Goal: Transaction & Acquisition: Purchase product/service

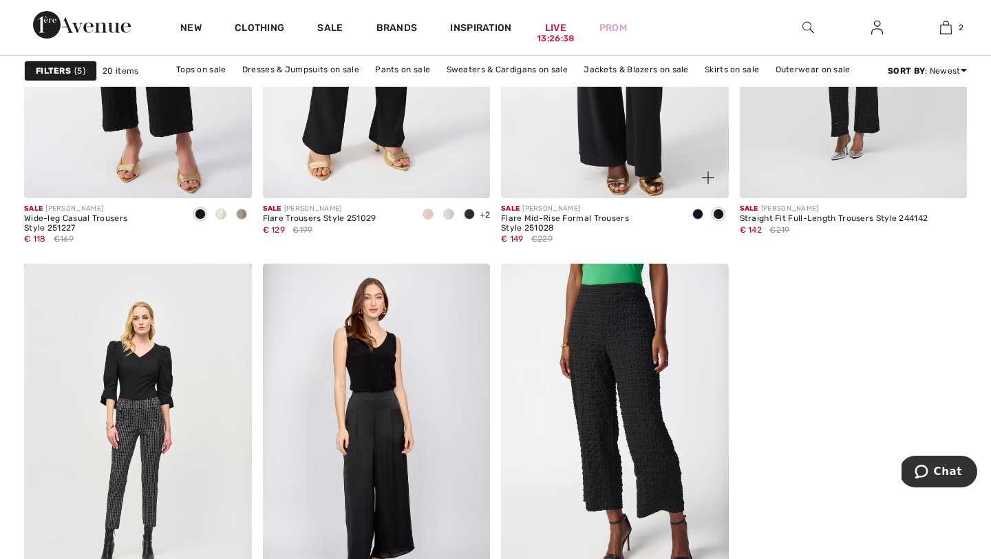
scroll to position [2249, 0]
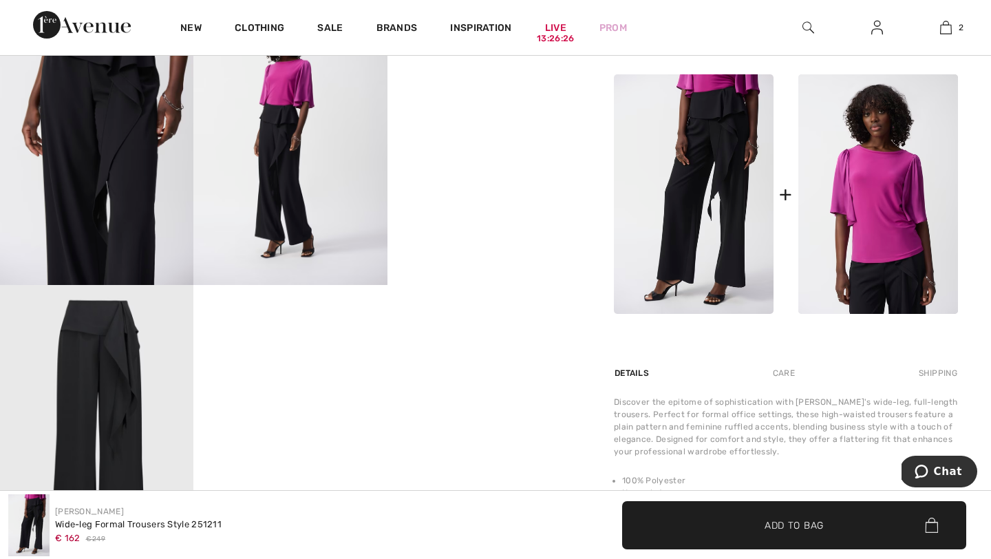
scroll to position [516, 0]
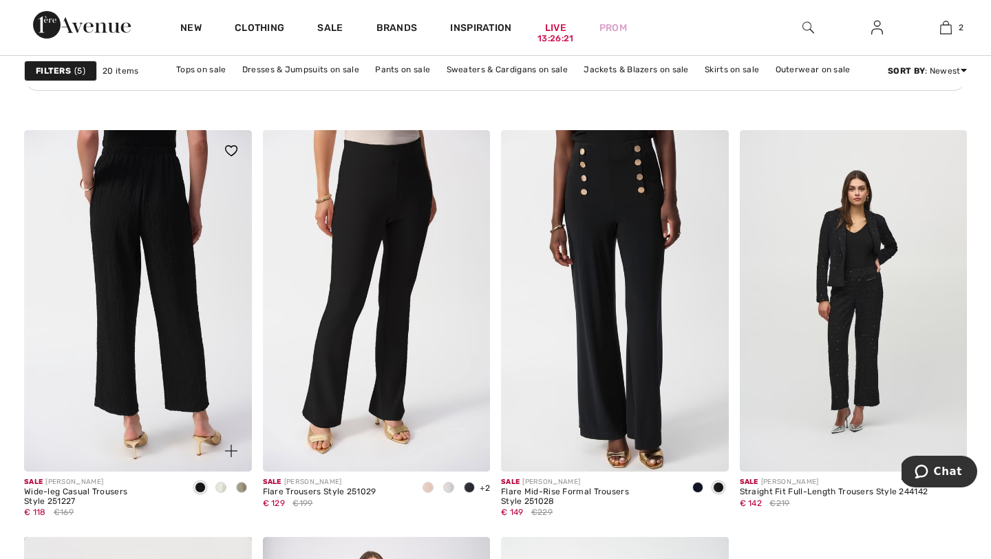
scroll to position [1929, 0]
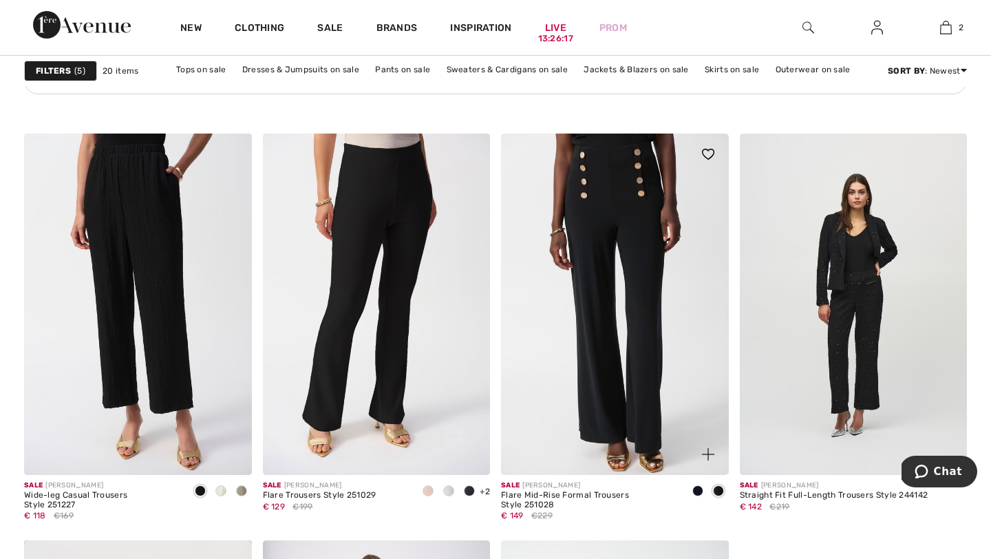
click at [602, 253] on img at bounding box center [615, 304] width 228 height 341
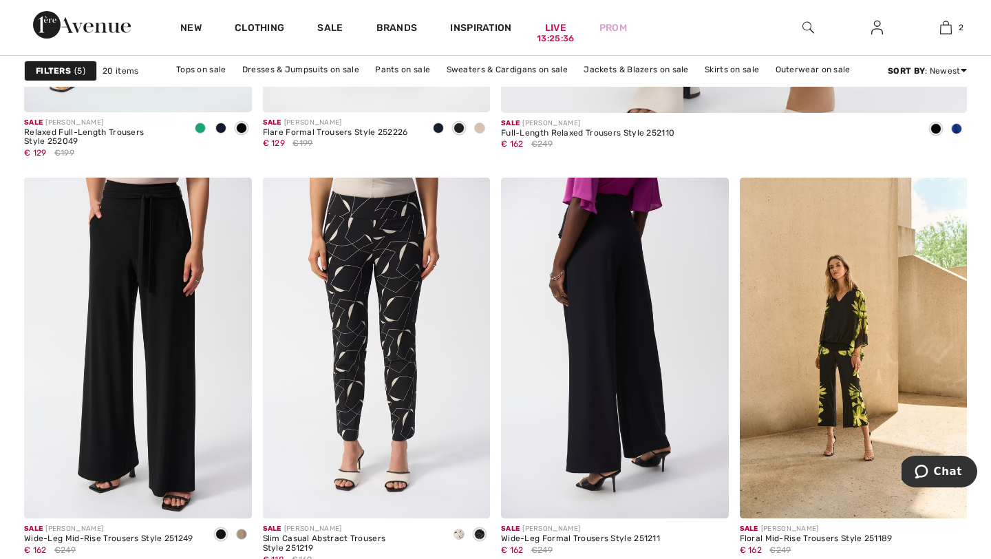
scroll to position [918, 0]
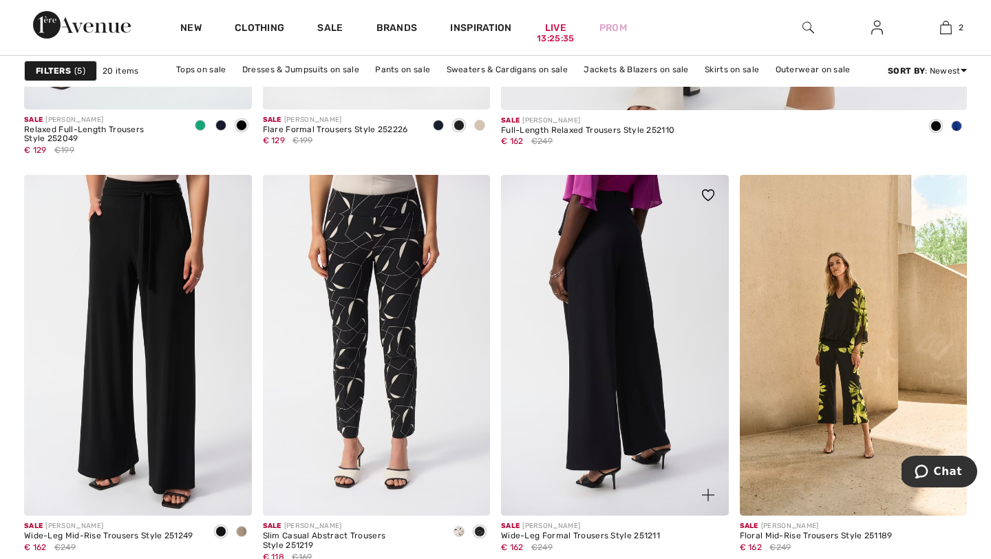
click at [503, 297] on img at bounding box center [615, 345] width 228 height 341
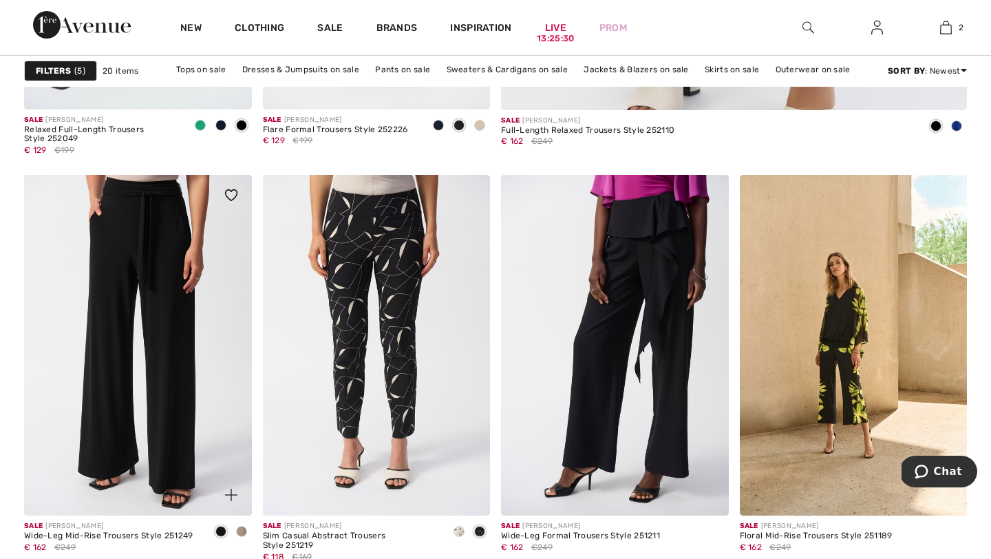
scroll to position [918, 0]
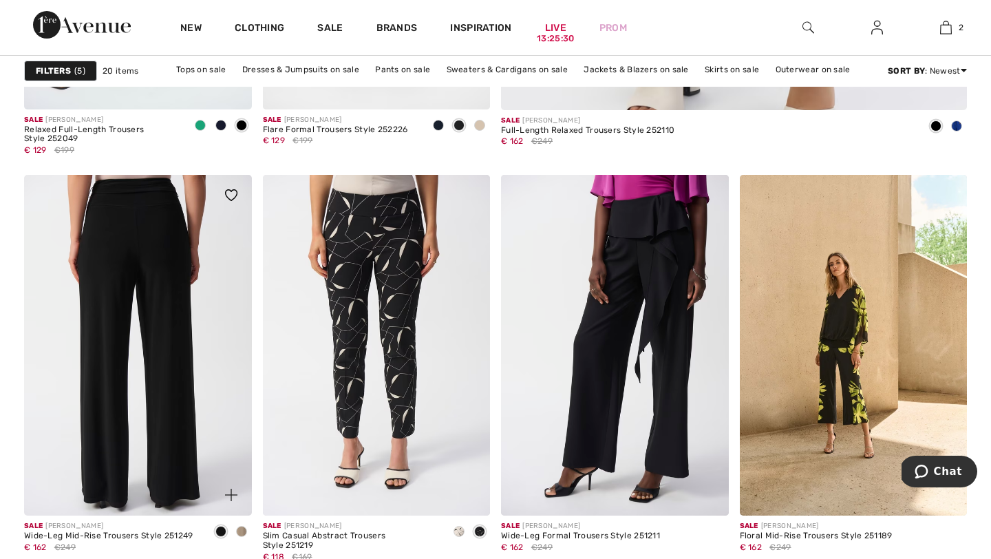
click at [133, 271] on img at bounding box center [138, 345] width 228 height 341
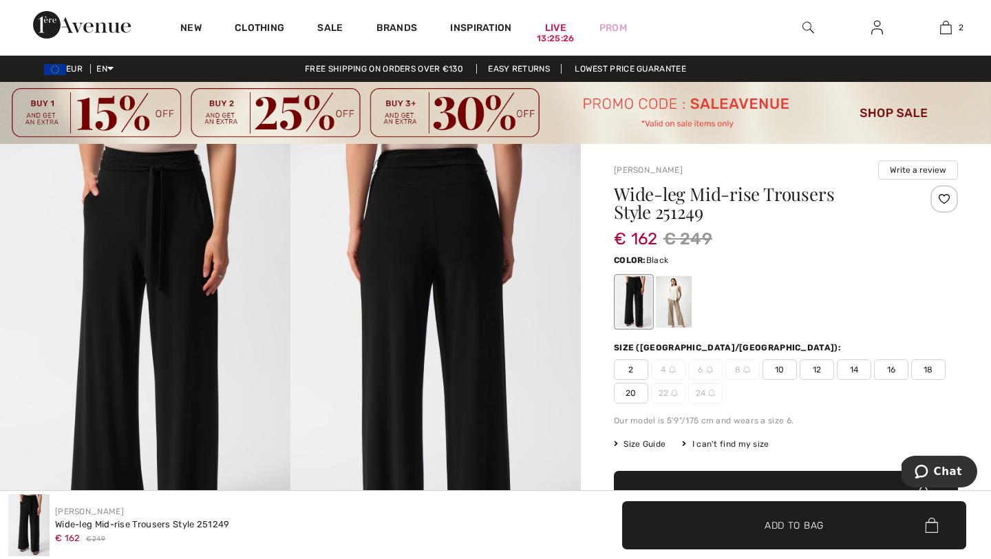
click at [158, 350] on img at bounding box center [145, 362] width 291 height 436
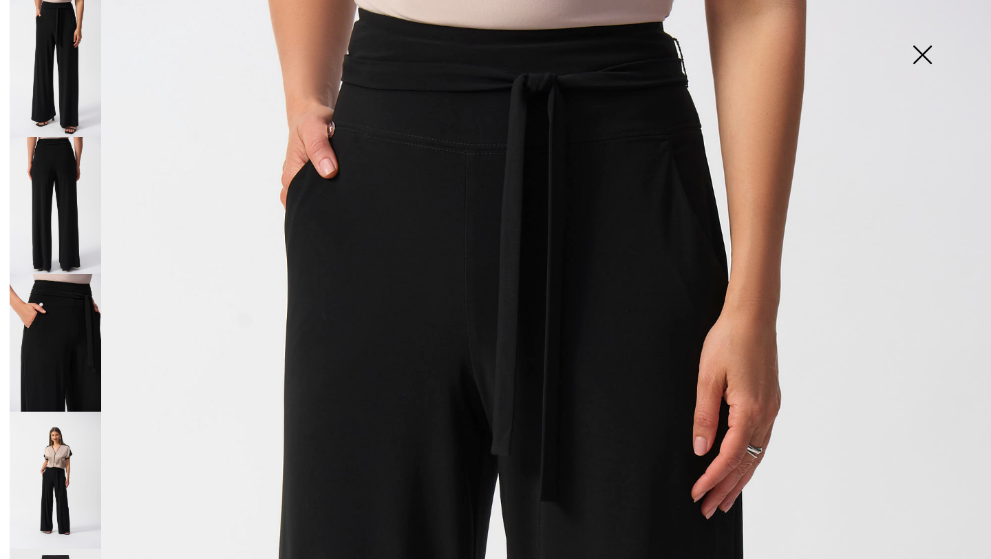
click at [921, 55] on img at bounding box center [922, 56] width 69 height 71
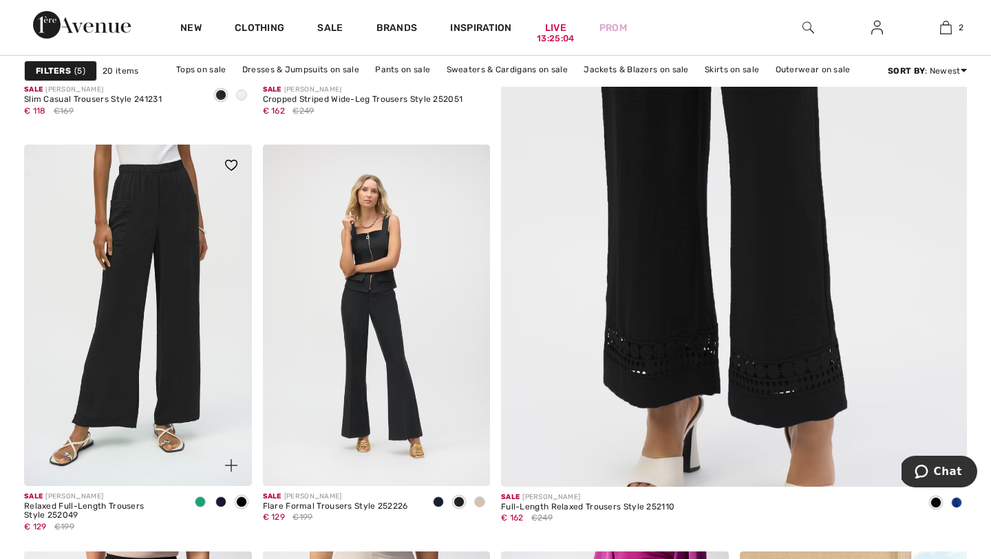
scroll to position [543, 0]
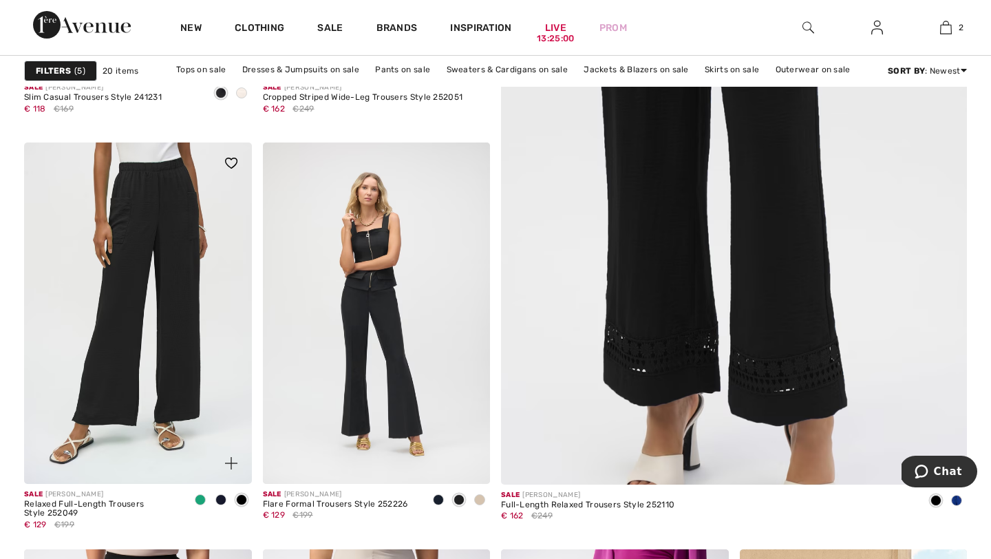
click at [165, 405] on img at bounding box center [138, 313] width 228 height 341
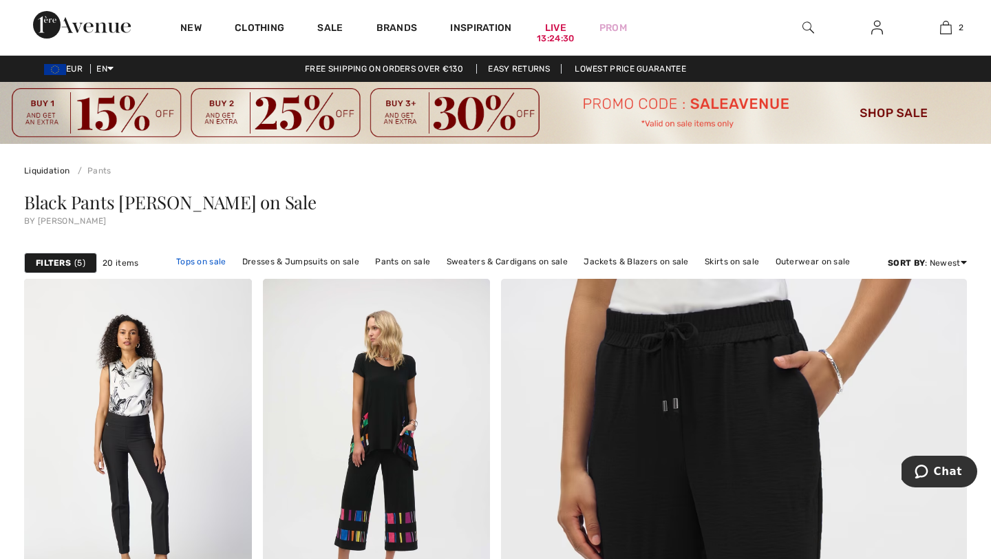
click at [207, 264] on link "Tops on sale" at bounding box center [201, 262] width 64 height 18
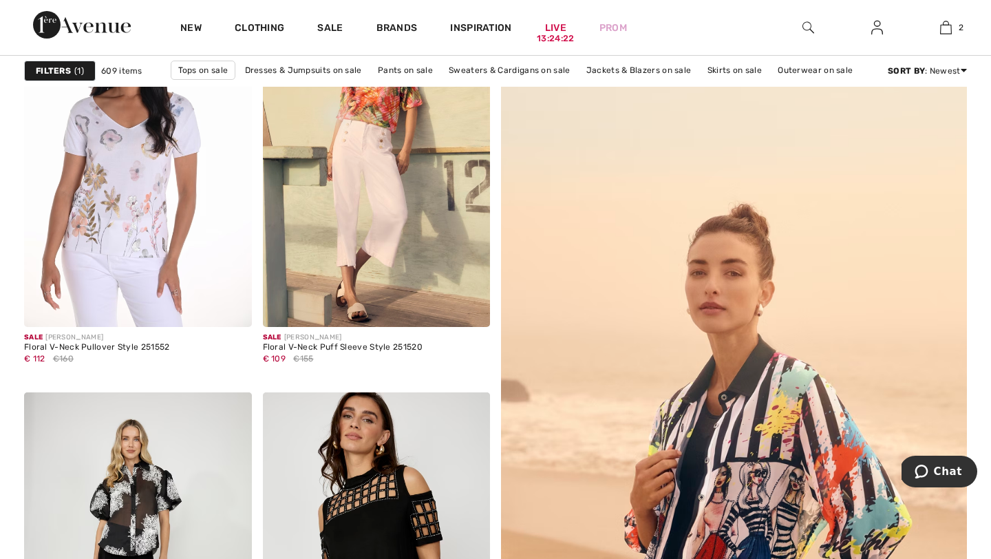
scroll to position [167, 0]
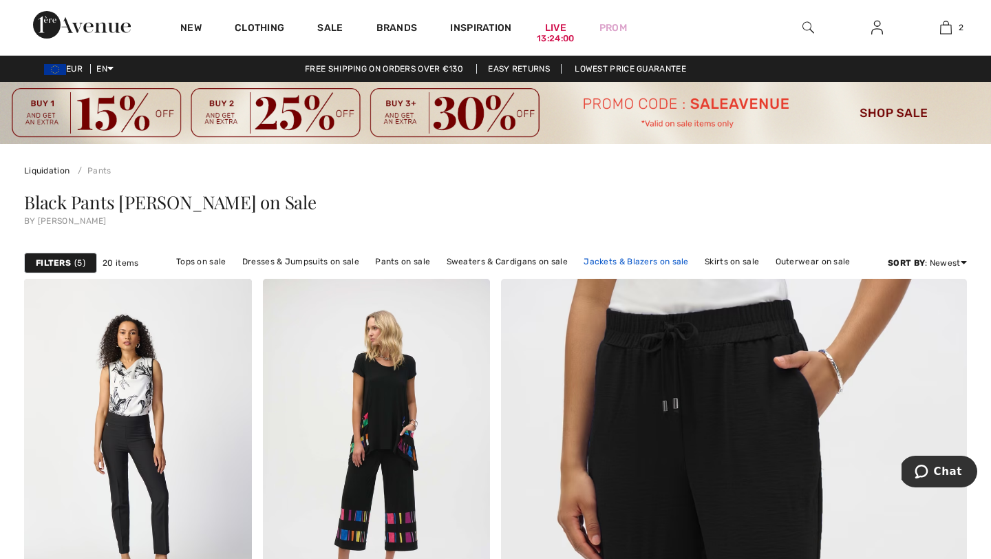
click at [640, 262] on link "Jackets & Blazers on sale" at bounding box center [636, 262] width 119 height 18
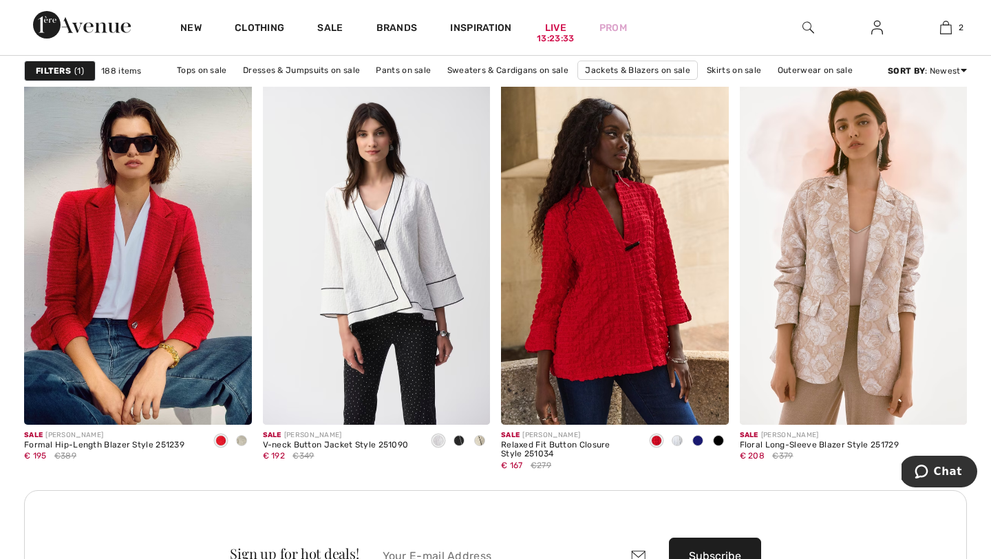
scroll to position [4688, 0]
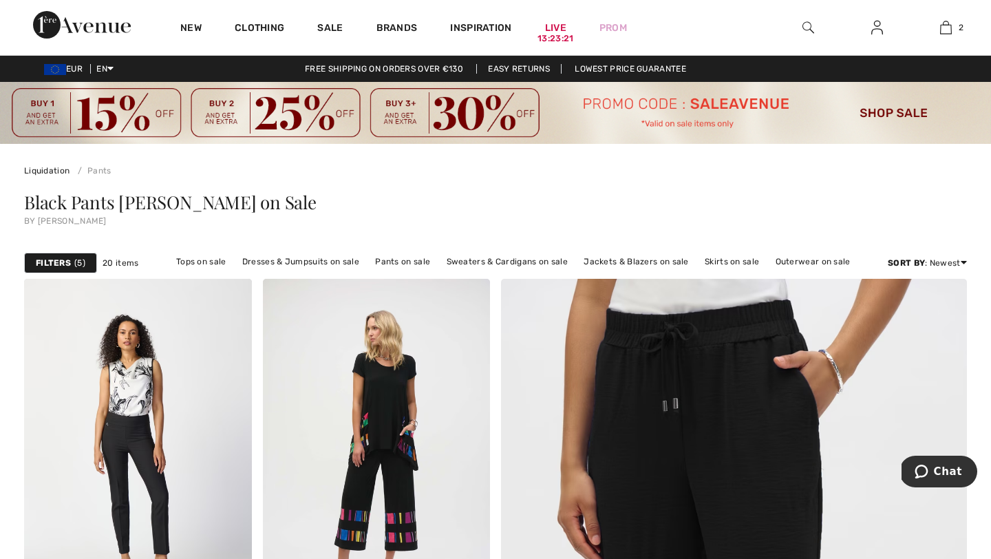
scroll to position [8, 0]
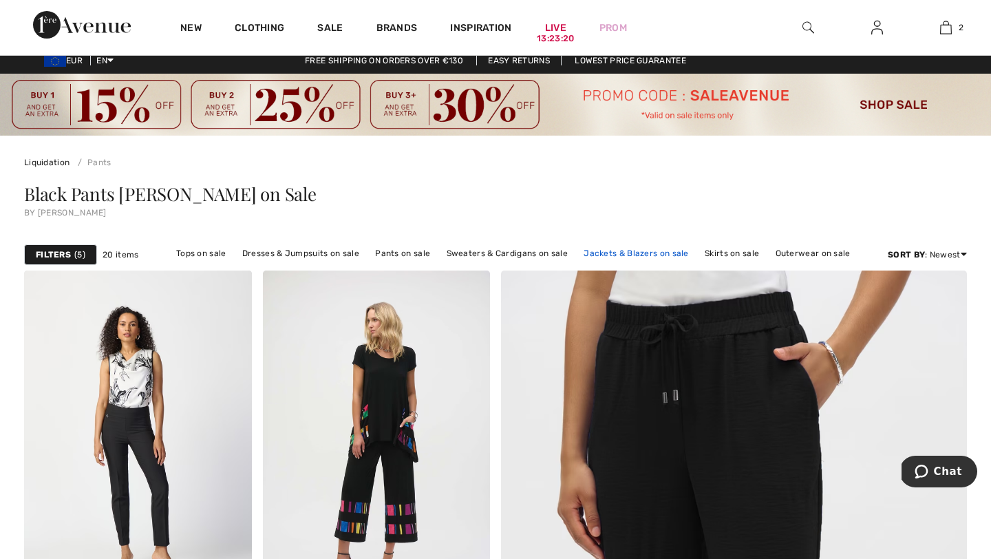
click at [625, 253] on link "Jackets & Blazers on sale" at bounding box center [636, 253] width 119 height 18
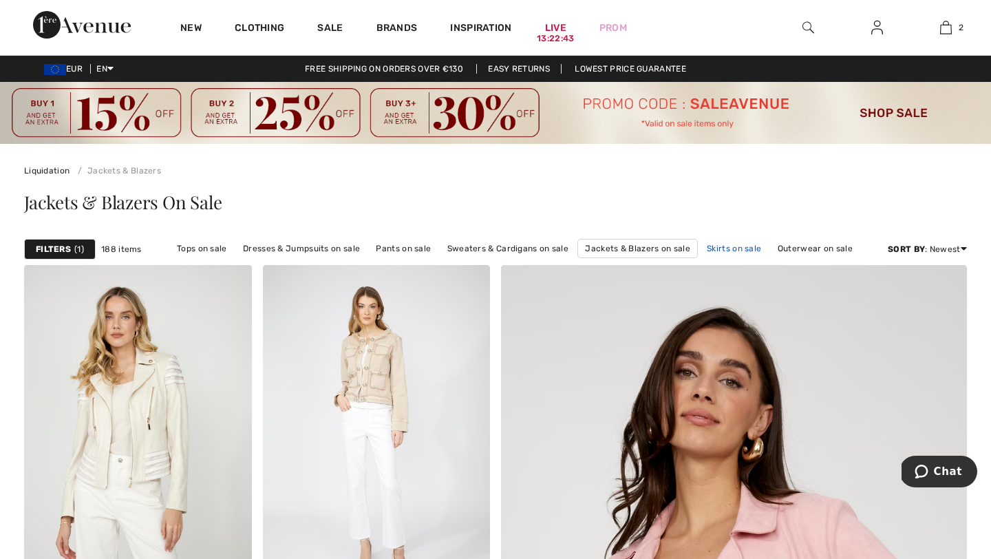
click at [718, 248] on link "Skirts on sale" at bounding box center [734, 249] width 68 height 18
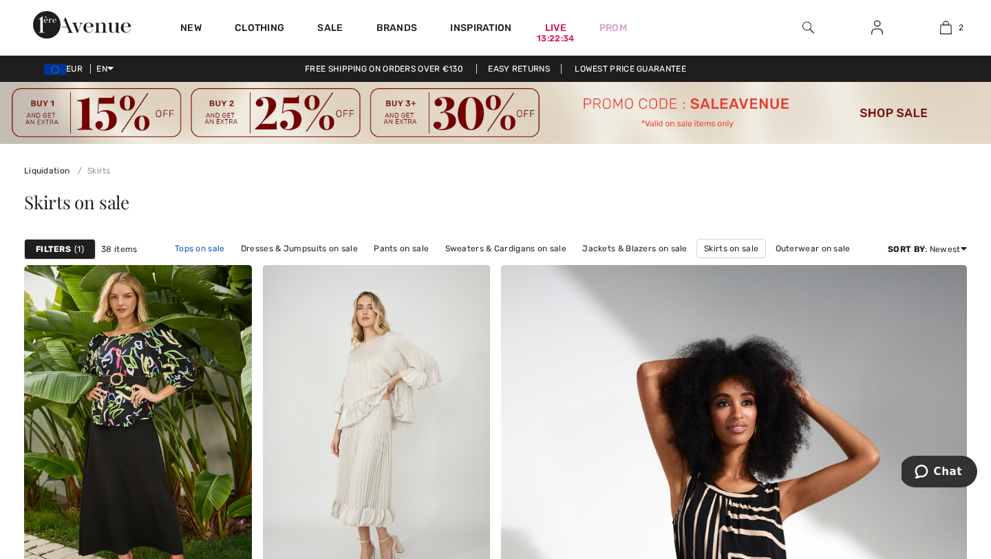
click at [218, 244] on link "Tops on sale" at bounding box center [200, 249] width 64 height 18
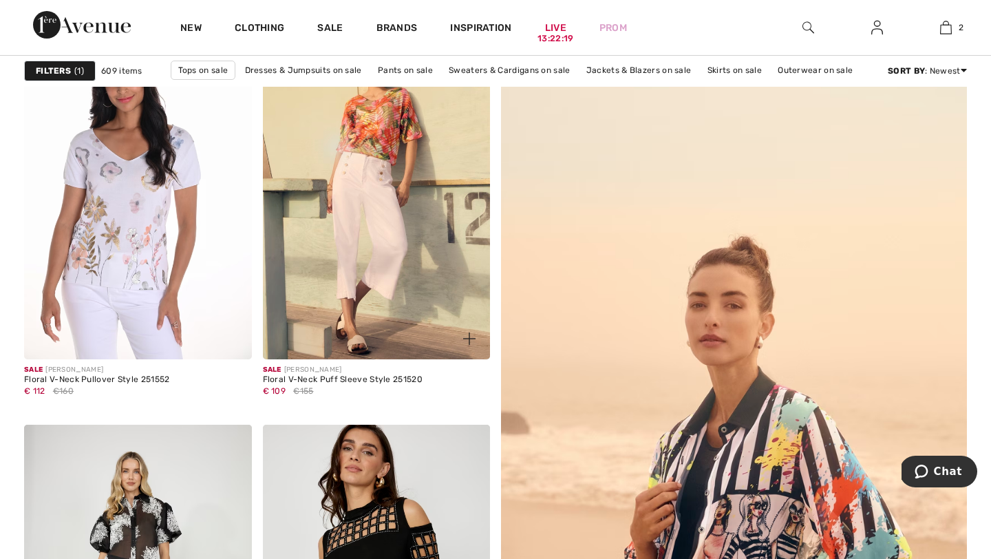
scroll to position [246, 0]
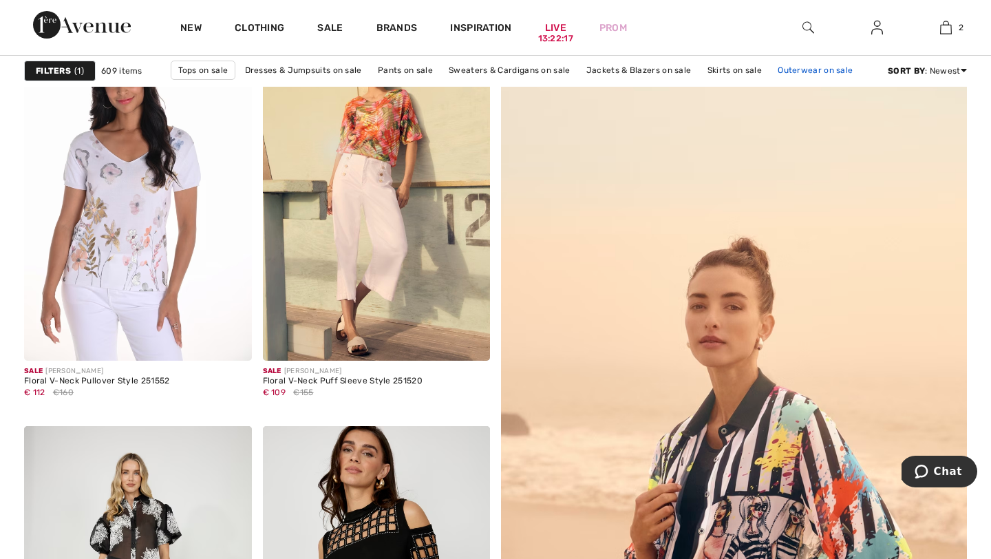
click at [795, 70] on link "Outerwear on sale" at bounding box center [815, 70] width 89 height 18
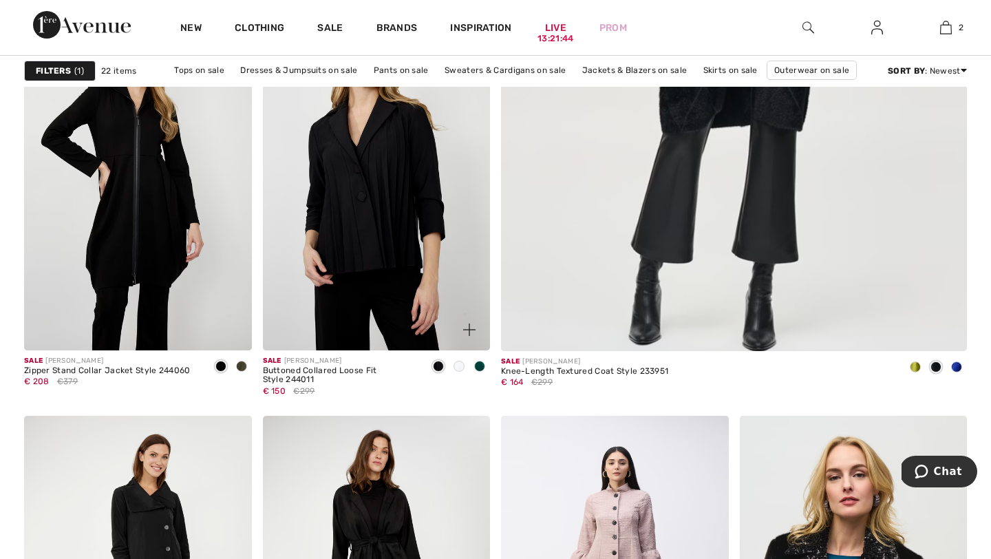
scroll to position [621, 0]
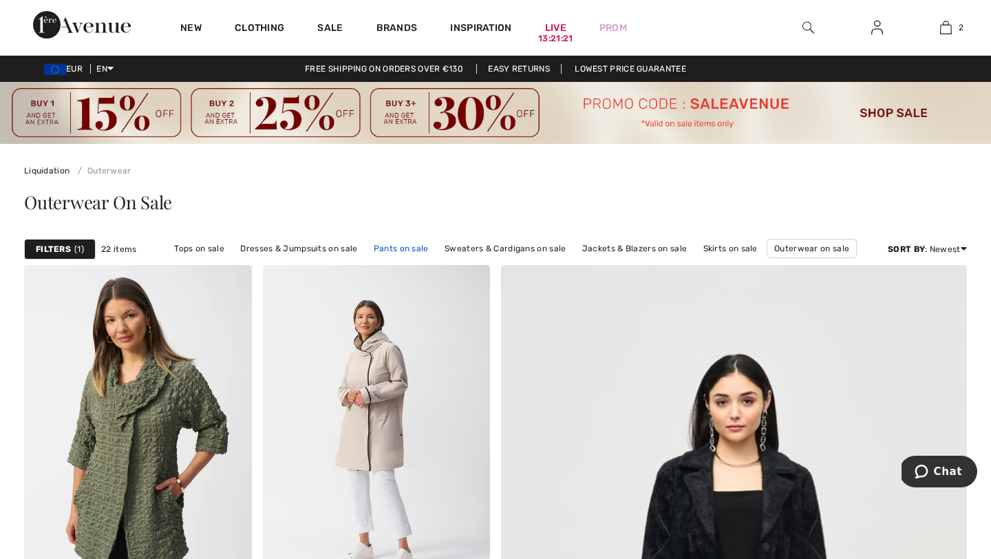
click at [403, 249] on link "Pants on sale" at bounding box center [401, 249] width 69 height 18
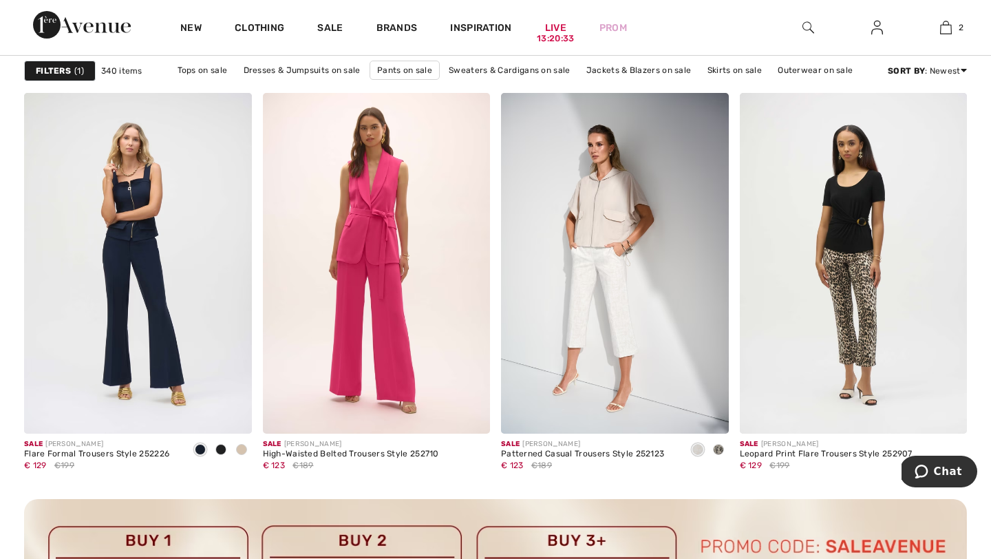
scroll to position [4592, 0]
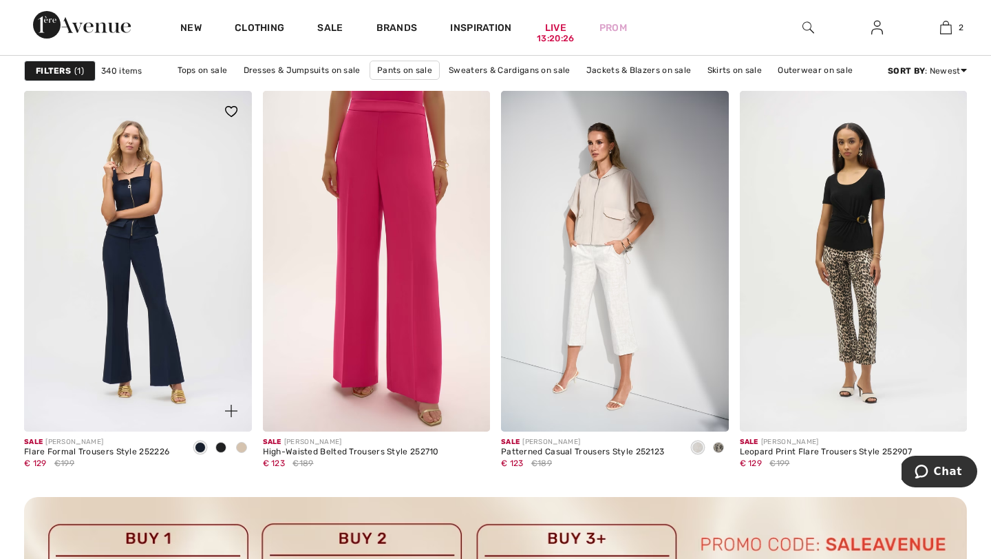
click at [224, 450] on span at bounding box center [220, 447] width 11 height 11
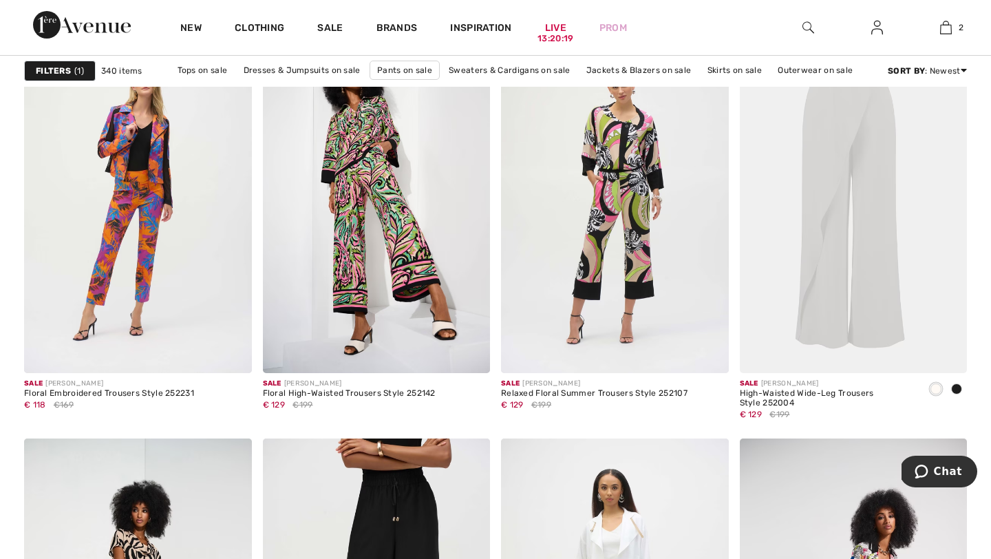
scroll to position [5298, 0]
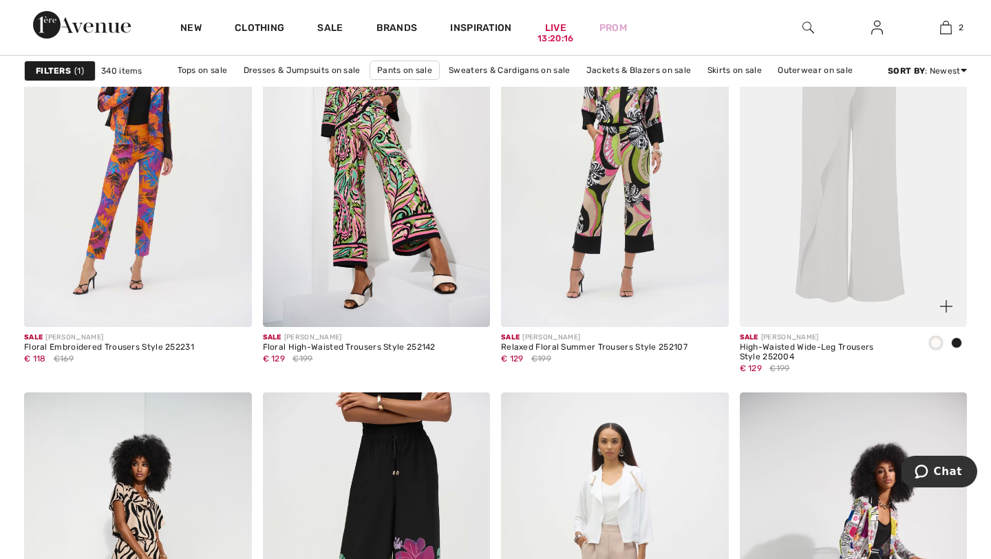
click at [957, 344] on span at bounding box center [956, 342] width 11 height 11
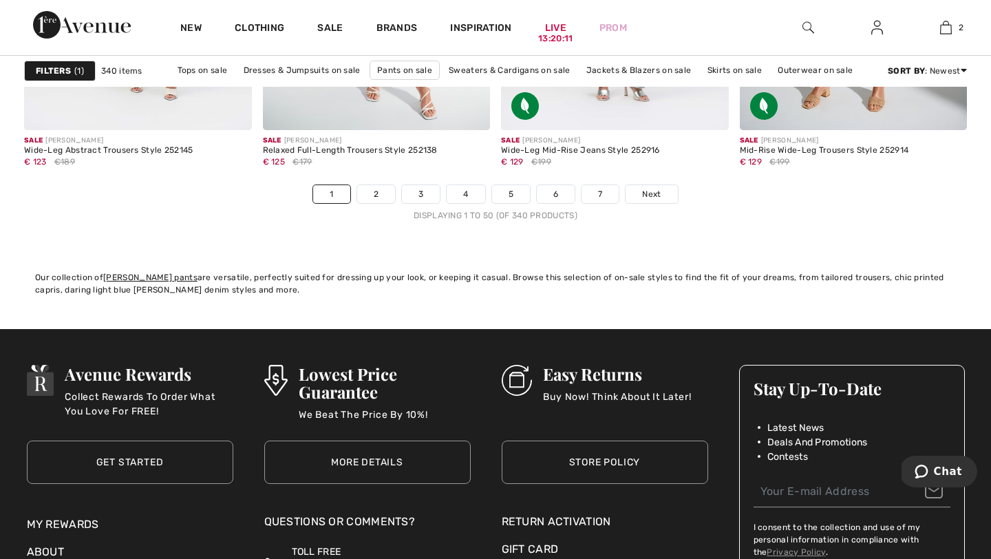
scroll to position [6311, 0]
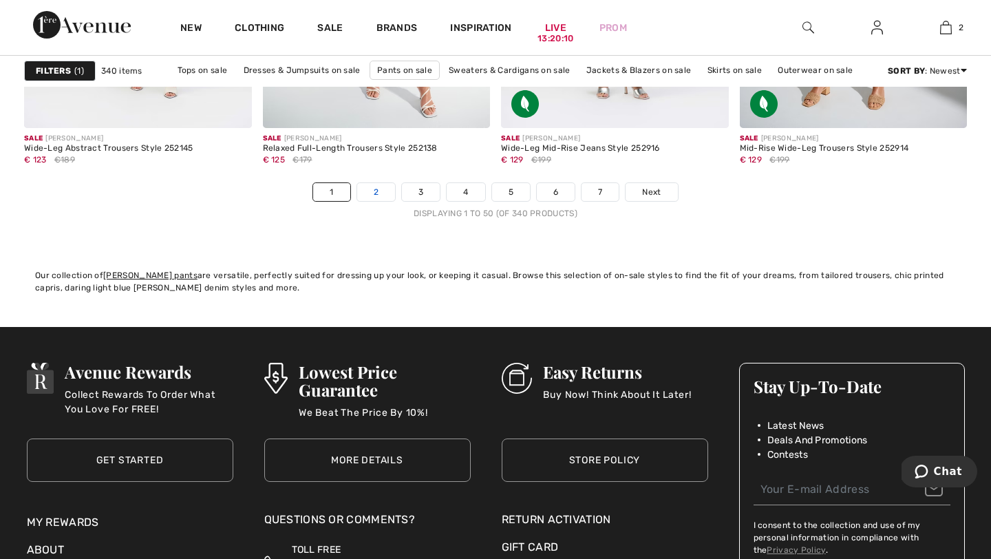
click at [382, 197] on link "2" at bounding box center [376, 192] width 38 height 18
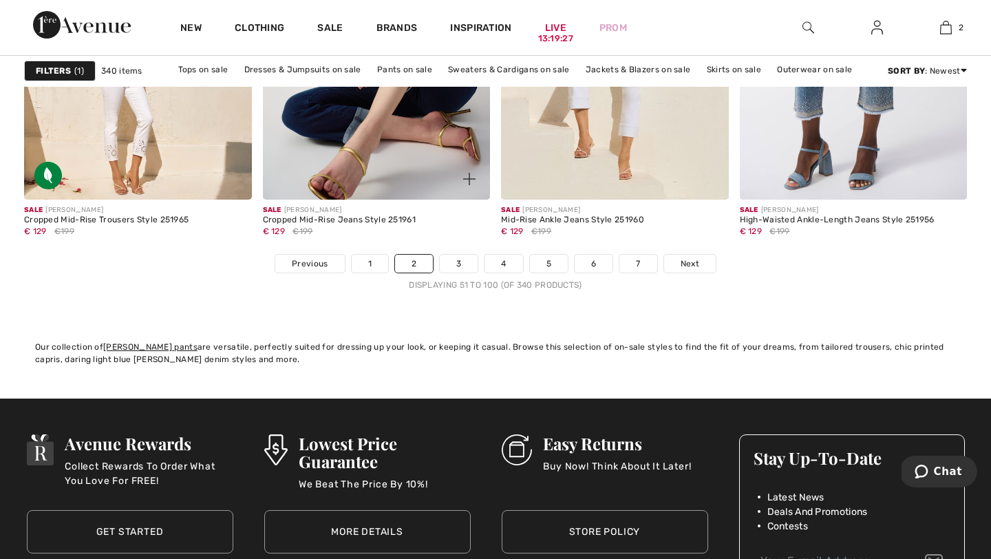
scroll to position [6268, 0]
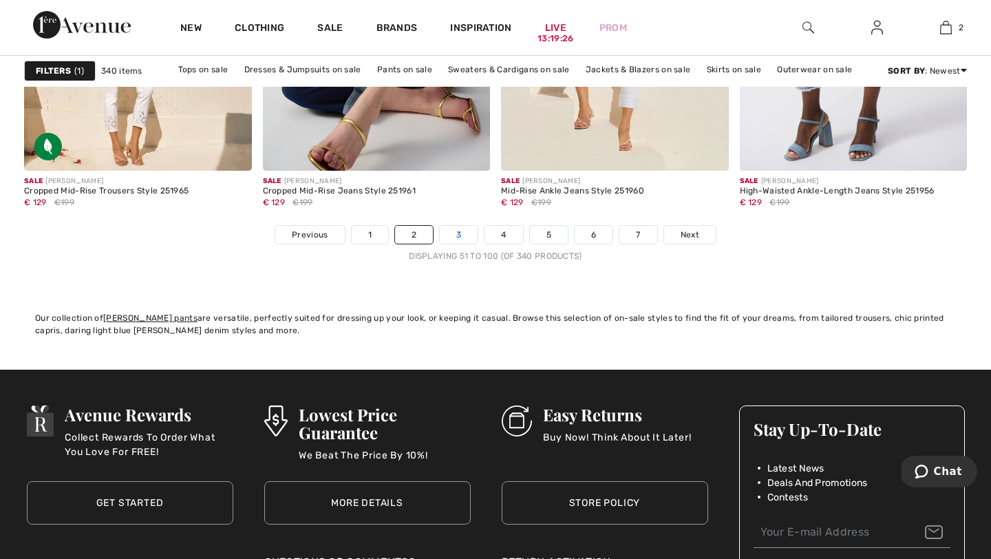
click at [461, 242] on link "3" at bounding box center [459, 235] width 38 height 18
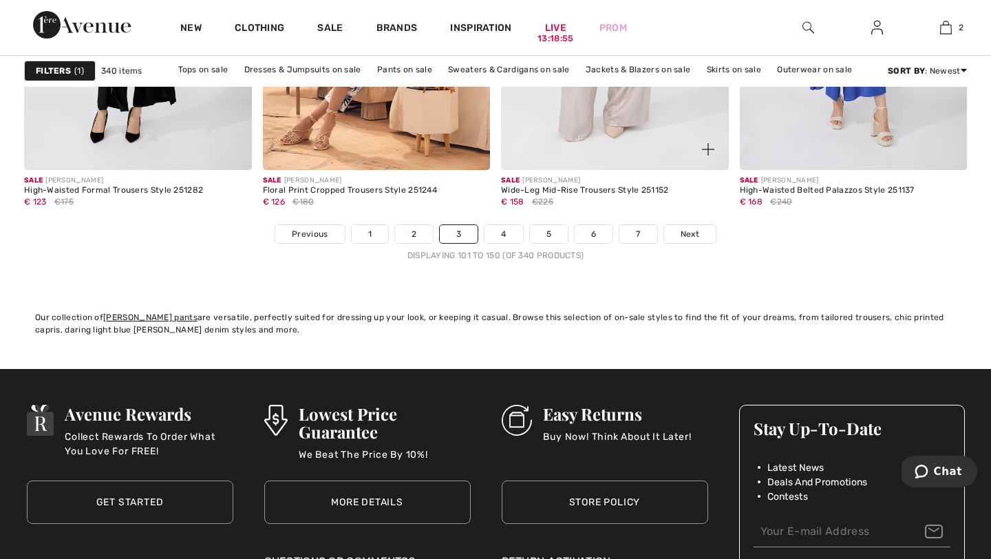
scroll to position [6331, 0]
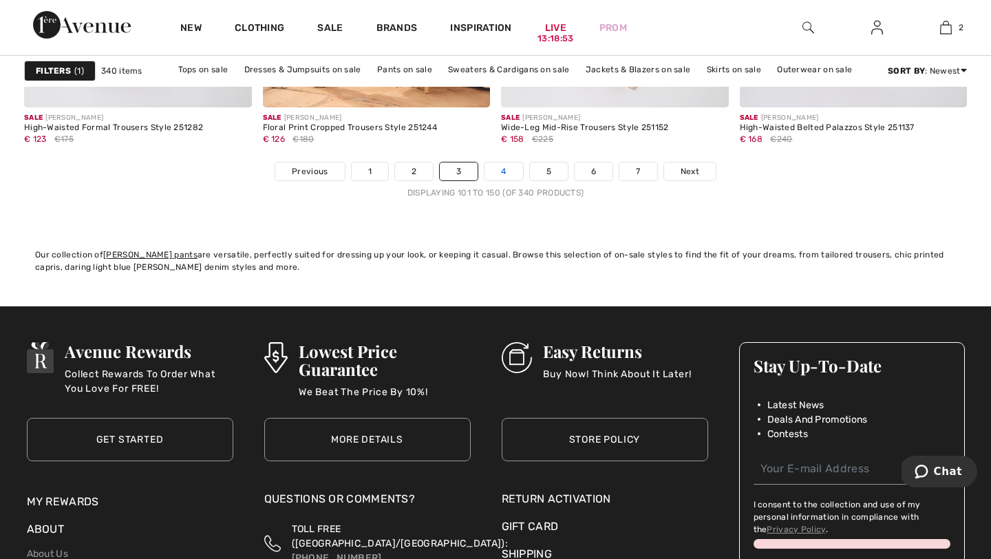
click at [503, 172] on link "4" at bounding box center [504, 171] width 38 height 18
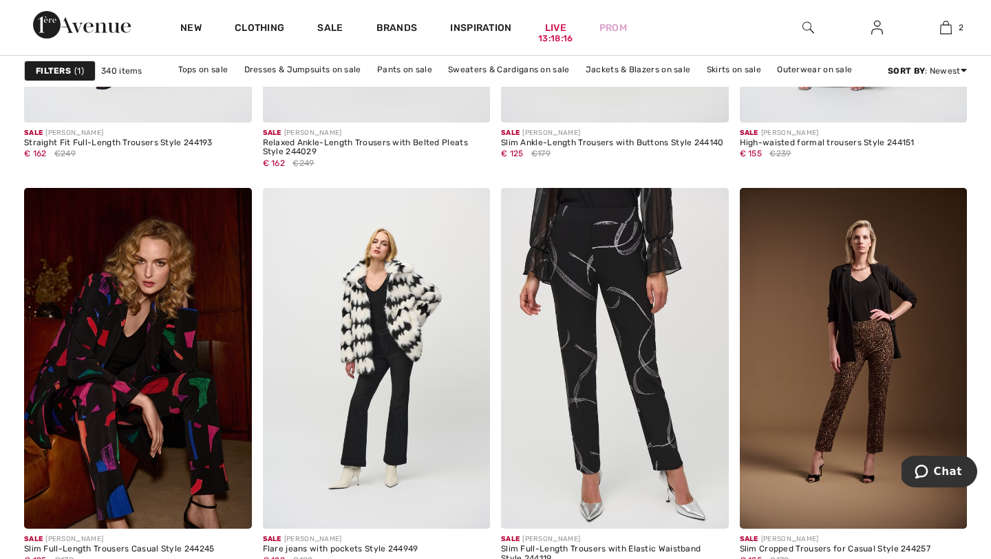
scroll to position [4527, 0]
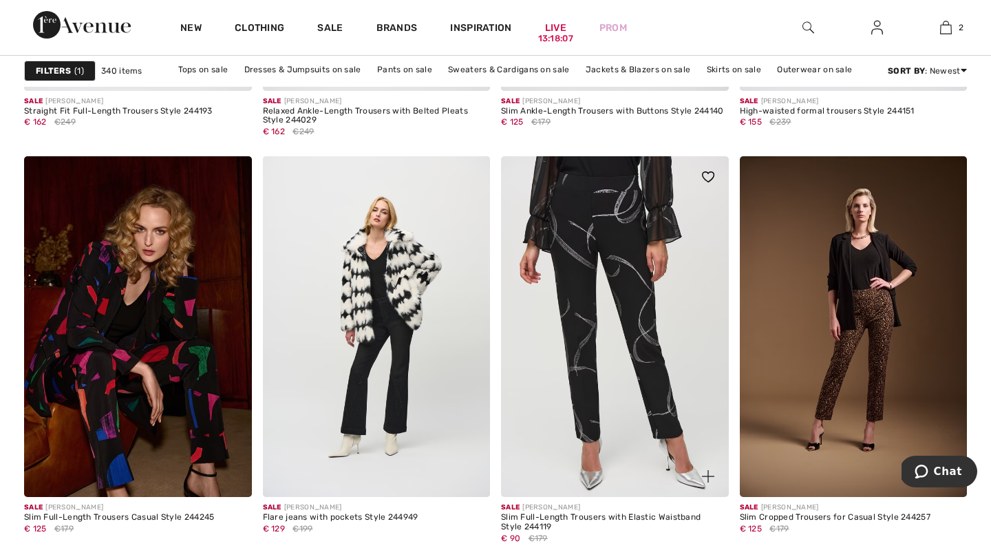
click at [589, 358] on img at bounding box center [615, 326] width 228 height 341
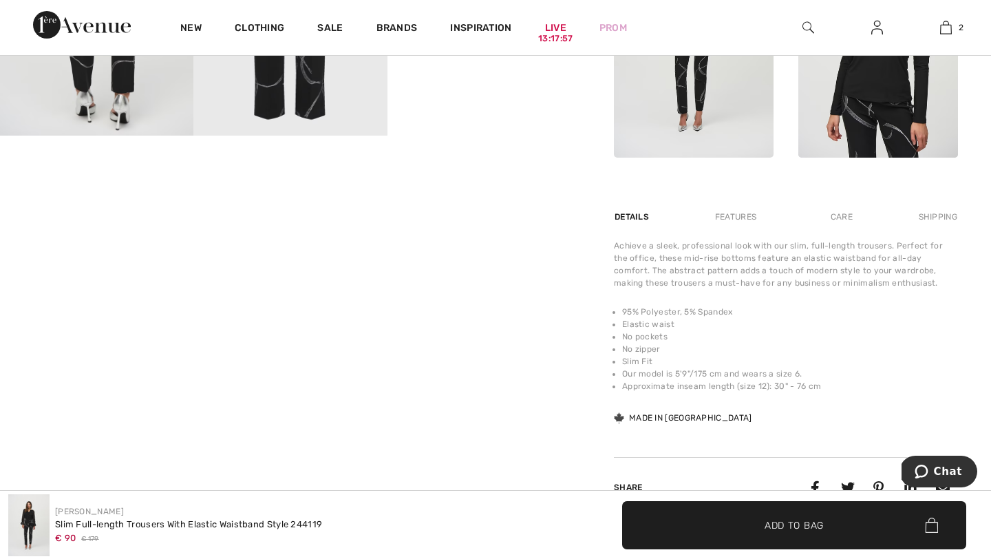
scroll to position [753, 0]
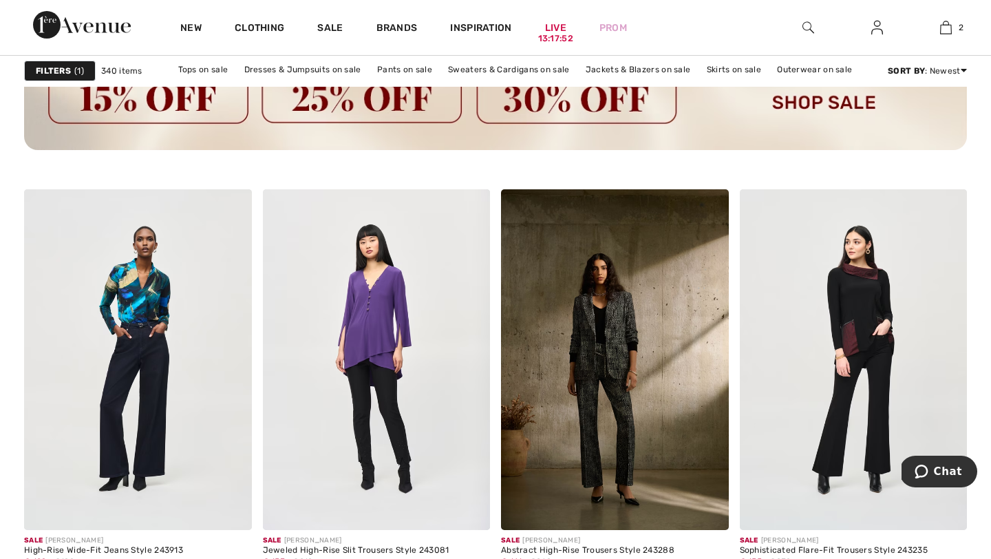
scroll to position [5142, 0]
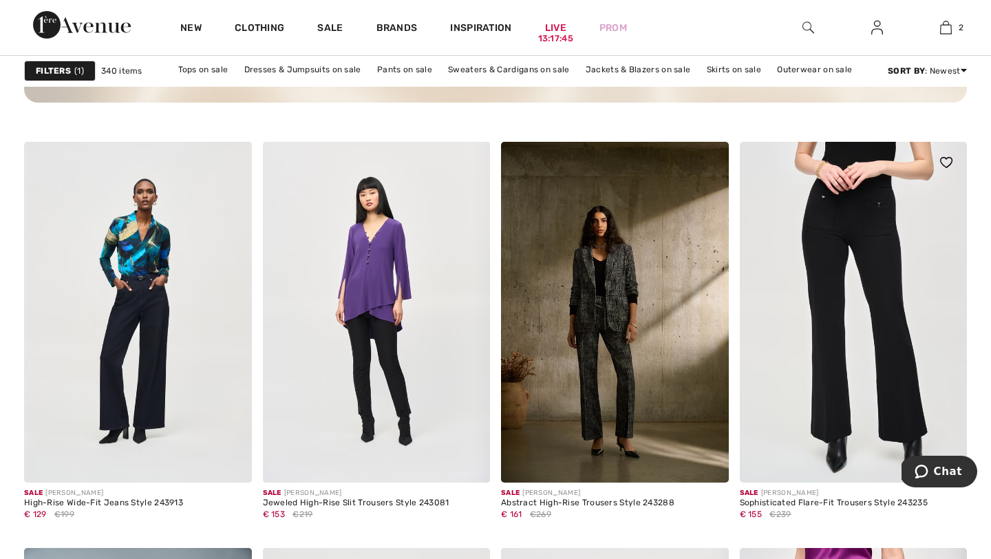
click at [830, 379] on img at bounding box center [854, 312] width 228 height 341
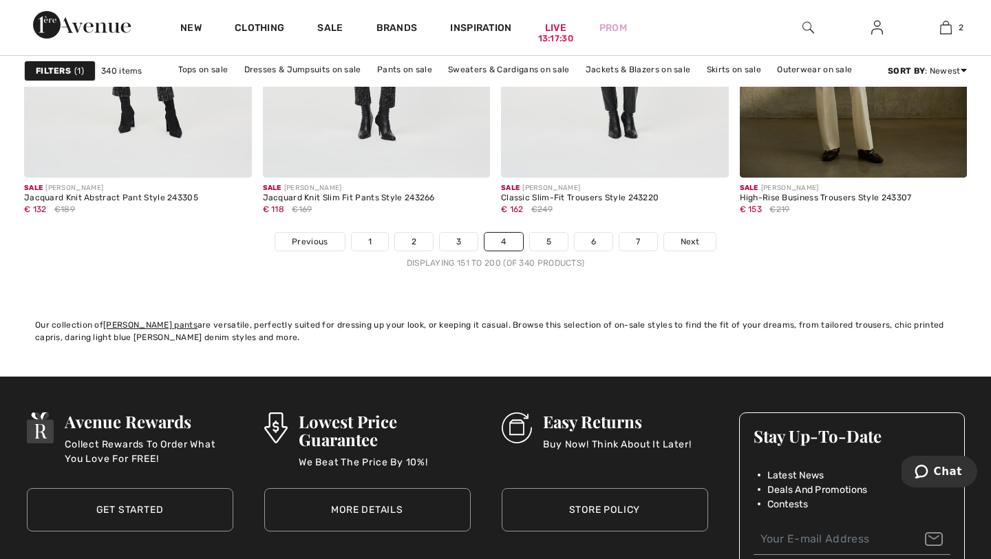
scroll to position [6267, 0]
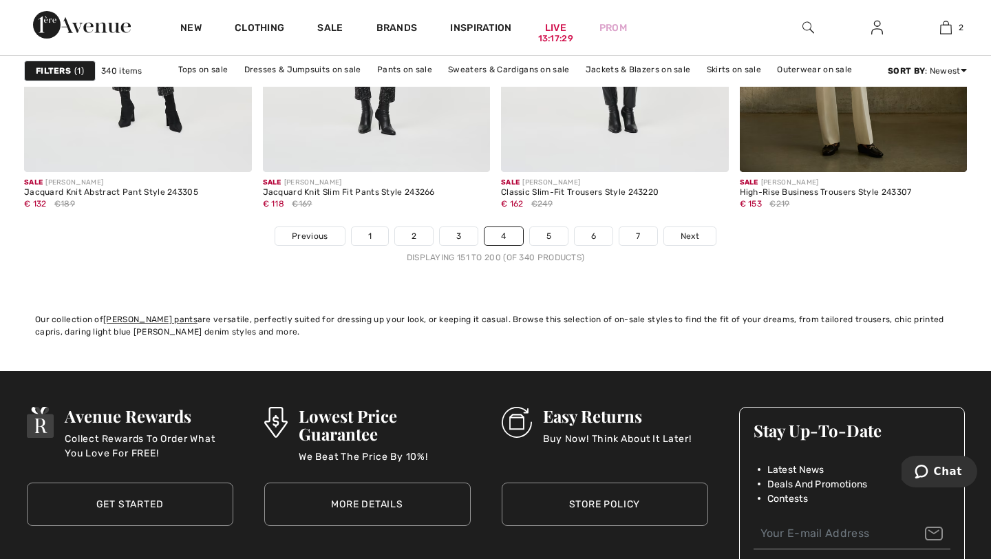
click at [539, 251] on div "Displaying 151 to 200 (of 340 products)" at bounding box center [495, 257] width 943 height 12
click at [542, 242] on link "5" at bounding box center [549, 236] width 38 height 18
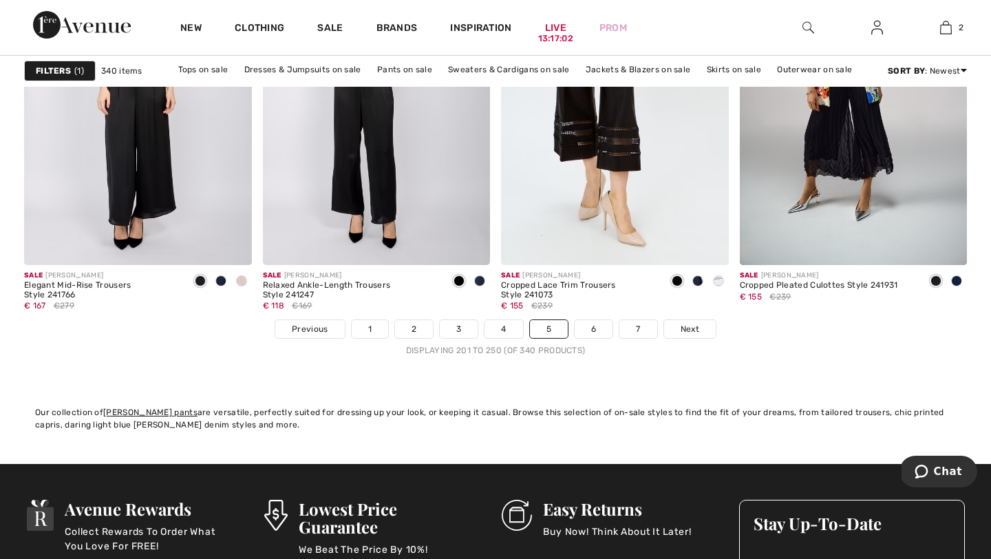
scroll to position [6315, 0]
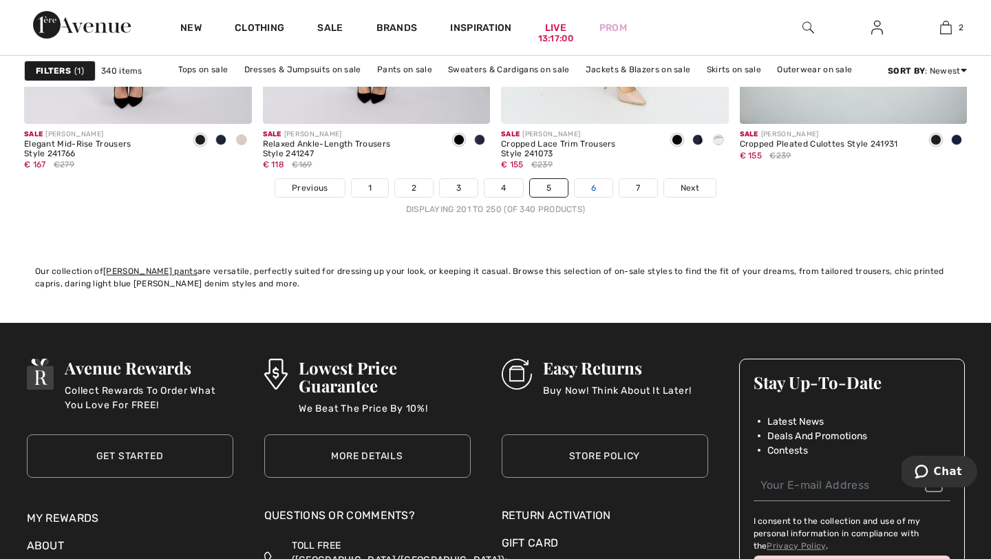
click at [585, 185] on link "6" at bounding box center [594, 188] width 38 height 18
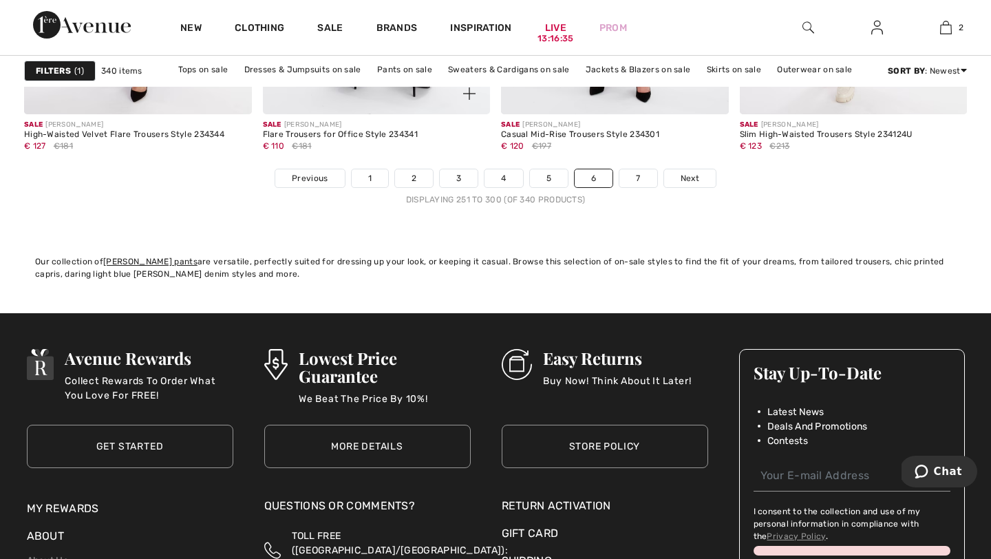
scroll to position [6368, 0]
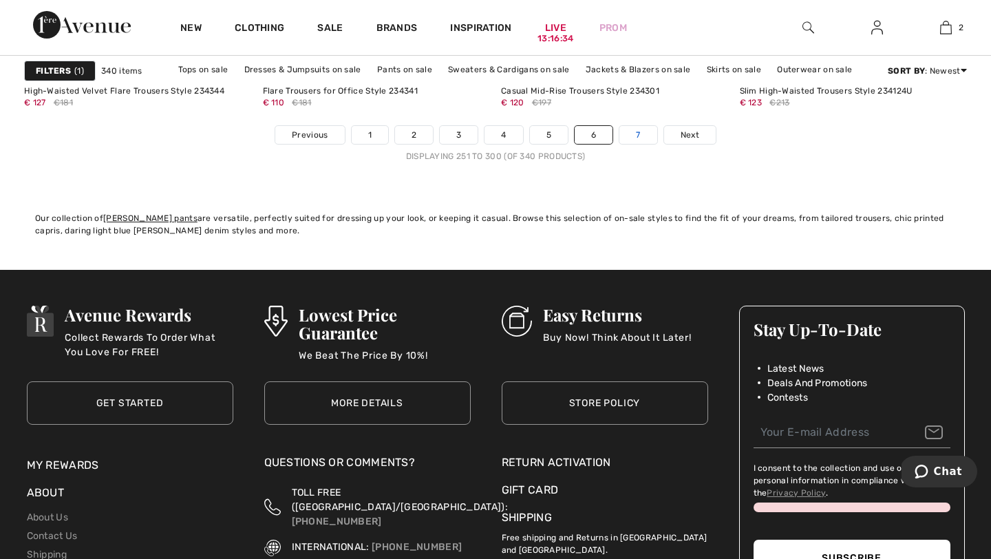
click at [636, 130] on link "7" at bounding box center [638, 135] width 37 height 18
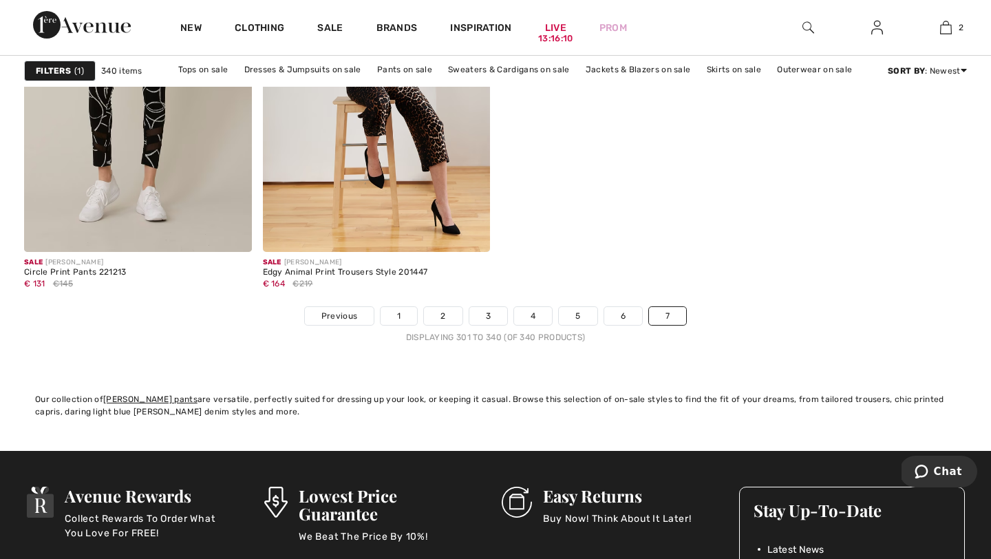
scroll to position [5509, 0]
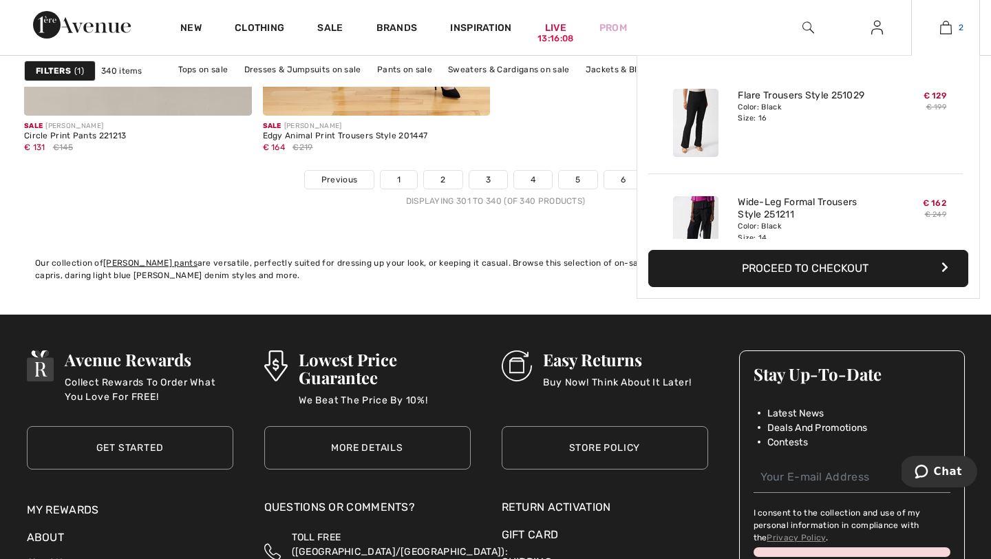
click at [950, 32] on img at bounding box center [946, 27] width 12 height 17
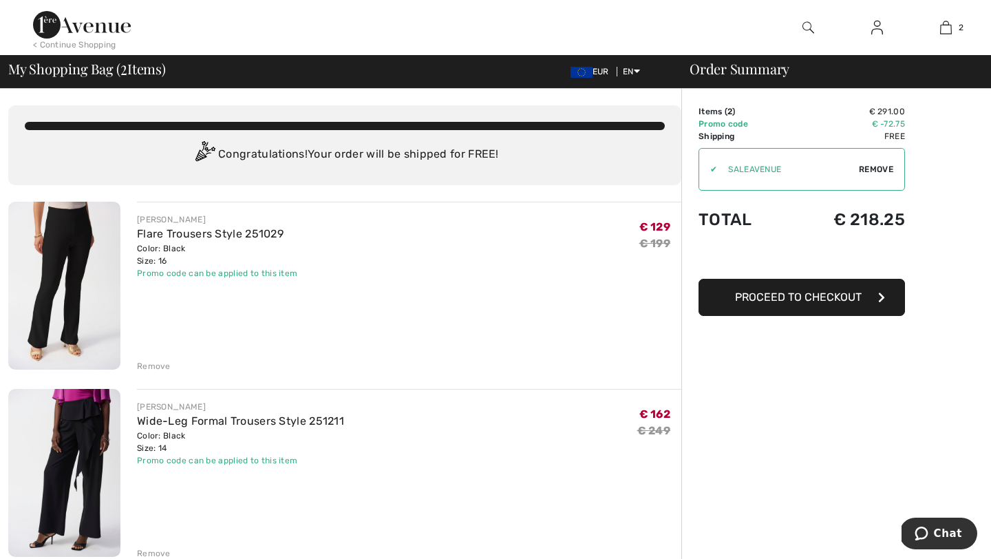
click at [81, 297] on img at bounding box center [64, 286] width 112 height 168
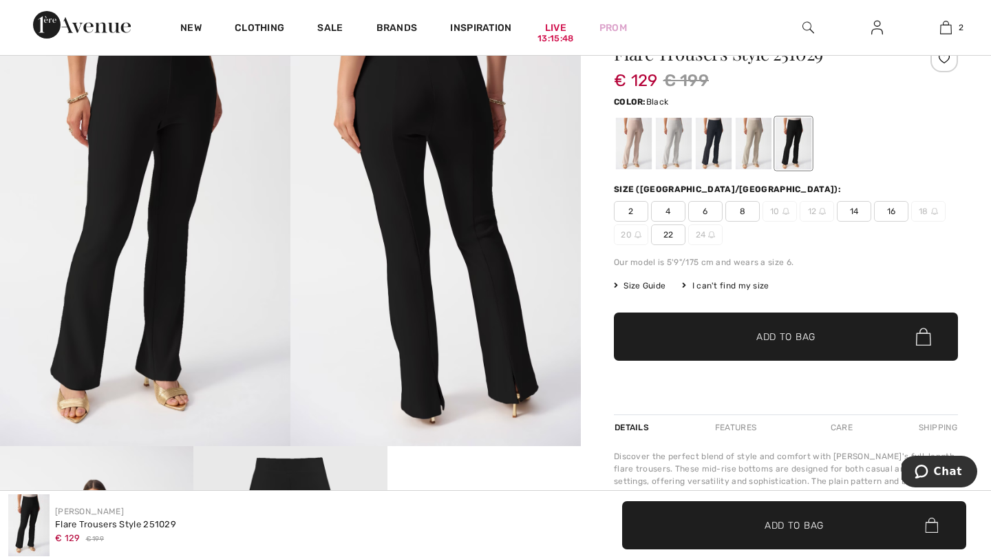
scroll to position [94, 0]
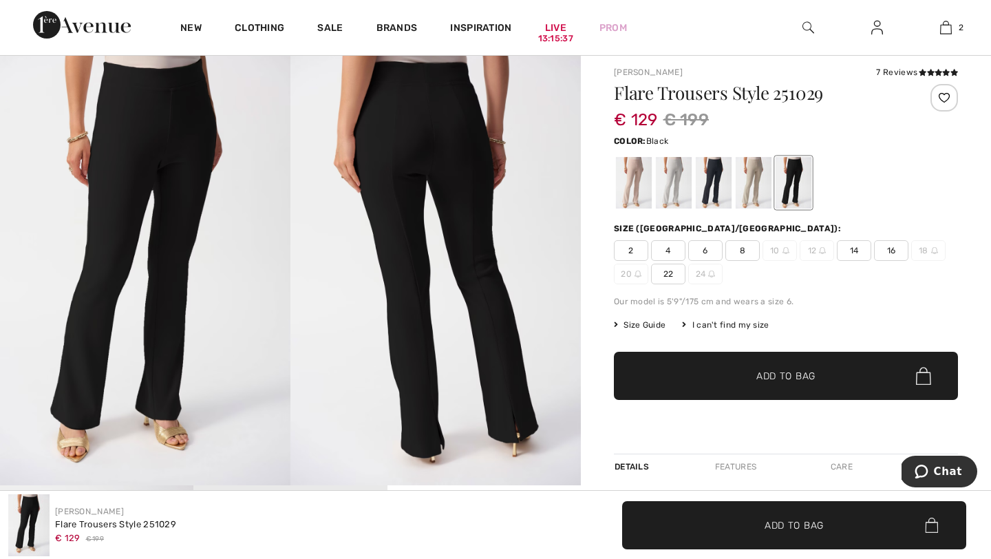
click at [430, 138] on img at bounding box center [436, 268] width 291 height 436
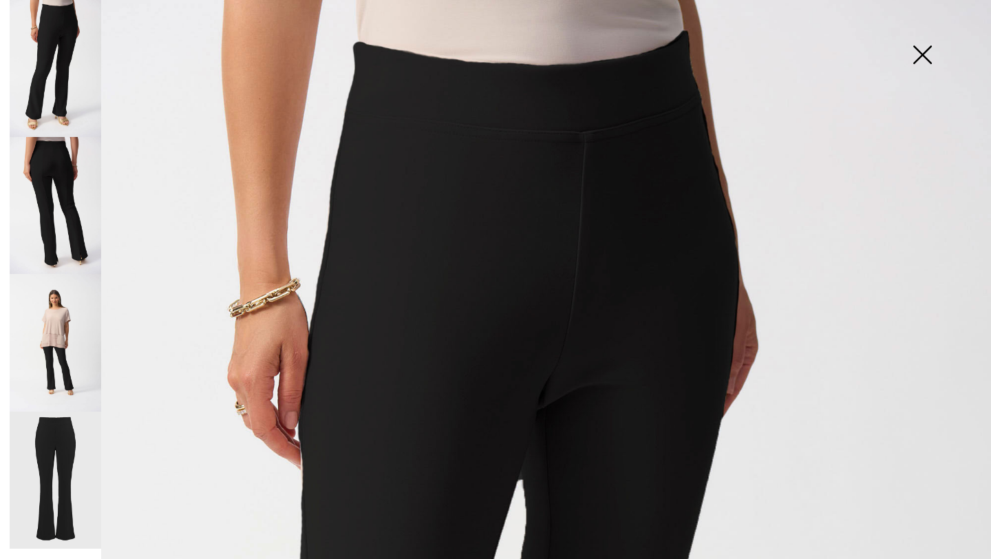
click at [32, 213] on img at bounding box center [56, 205] width 92 height 137
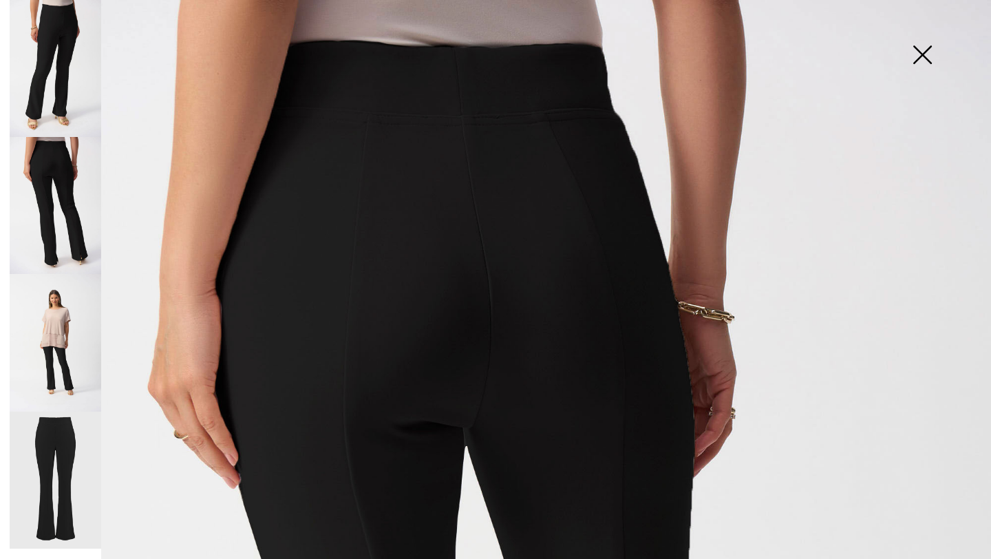
click at [73, 330] on img at bounding box center [56, 342] width 92 height 137
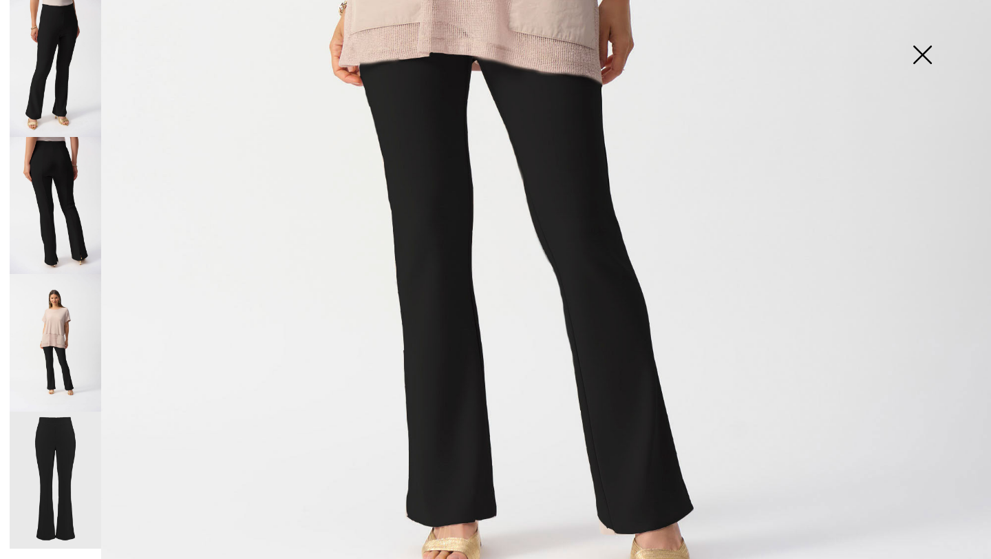
scroll to position [927, 0]
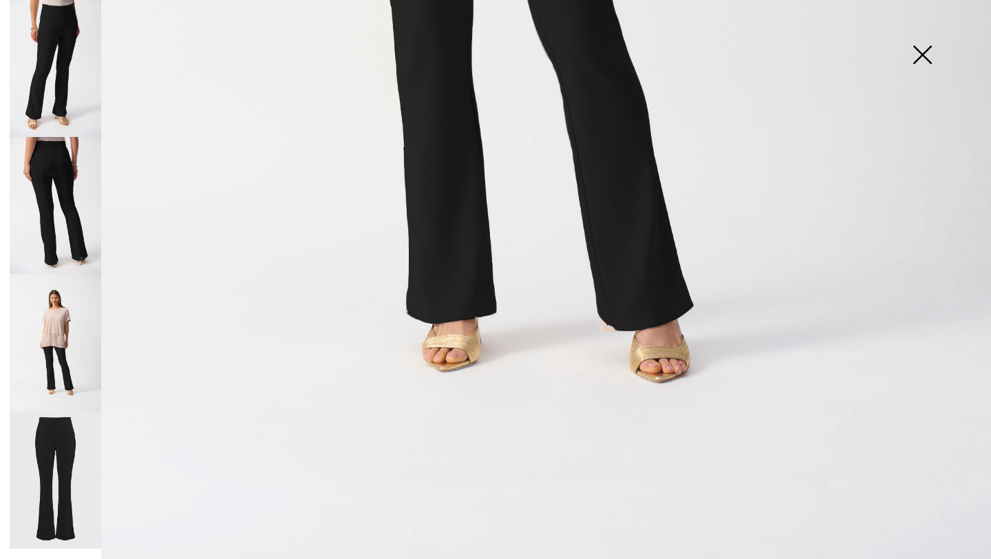
click at [80, 494] on img at bounding box center [56, 481] width 92 height 138
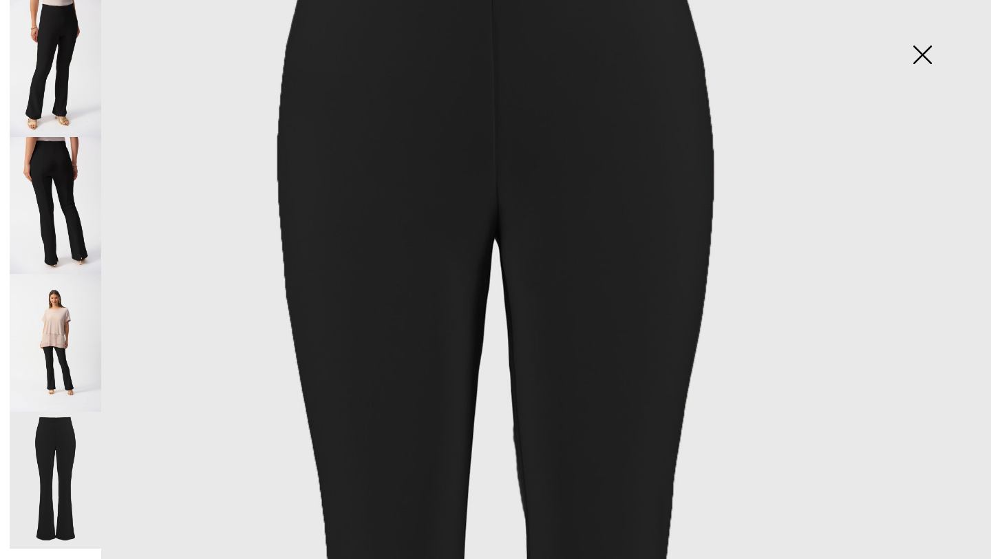
scroll to position [101, 0]
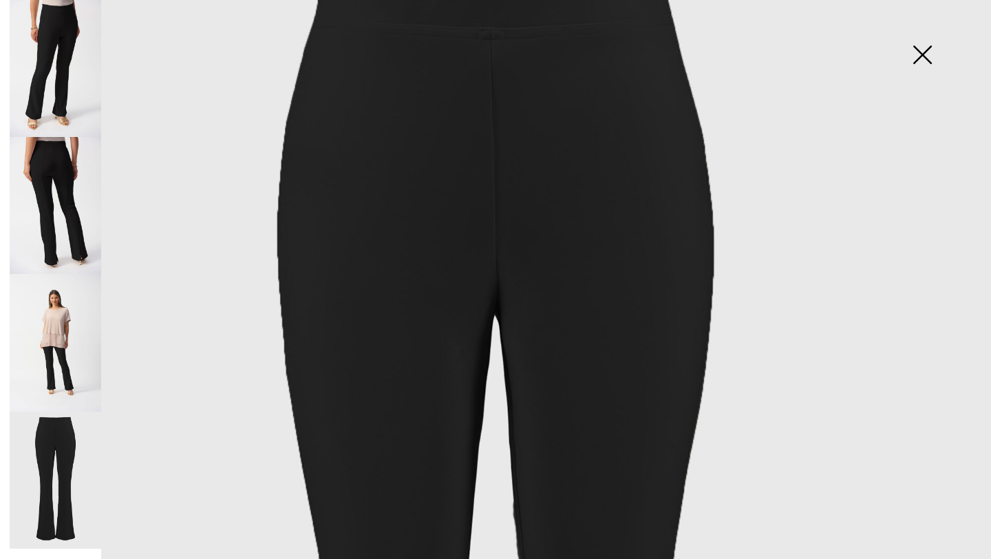
click at [929, 50] on img at bounding box center [922, 56] width 69 height 71
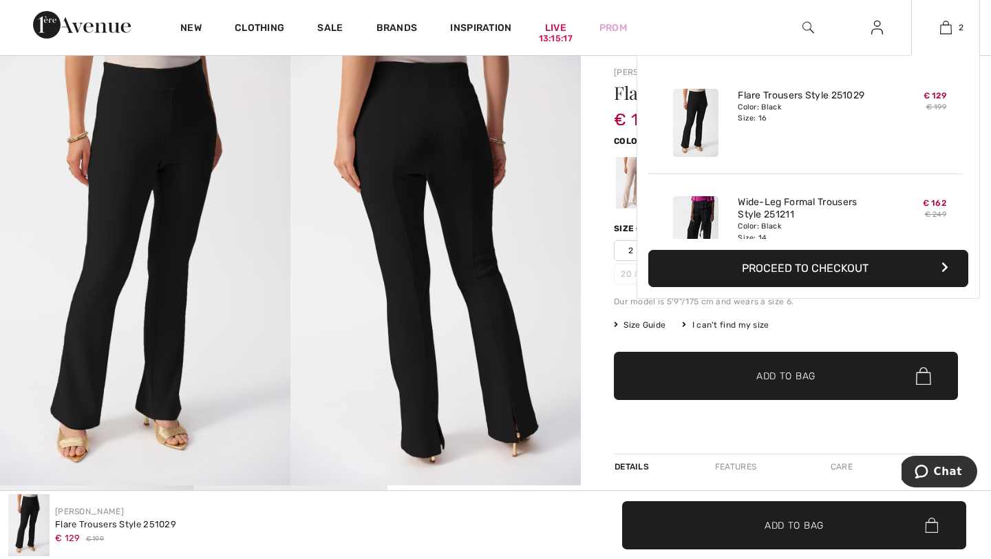
click at [703, 218] on img at bounding box center [695, 230] width 45 height 68
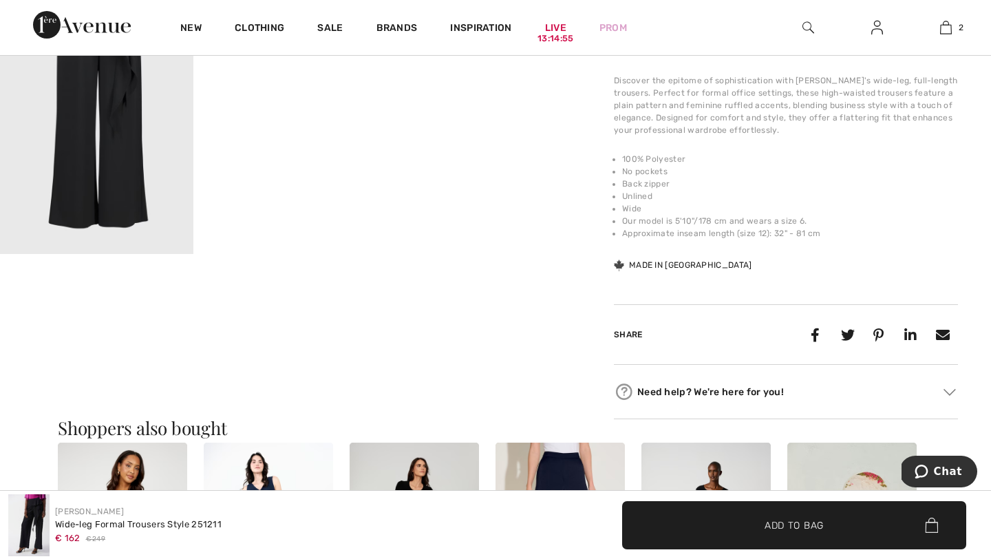
scroll to position [558, 0]
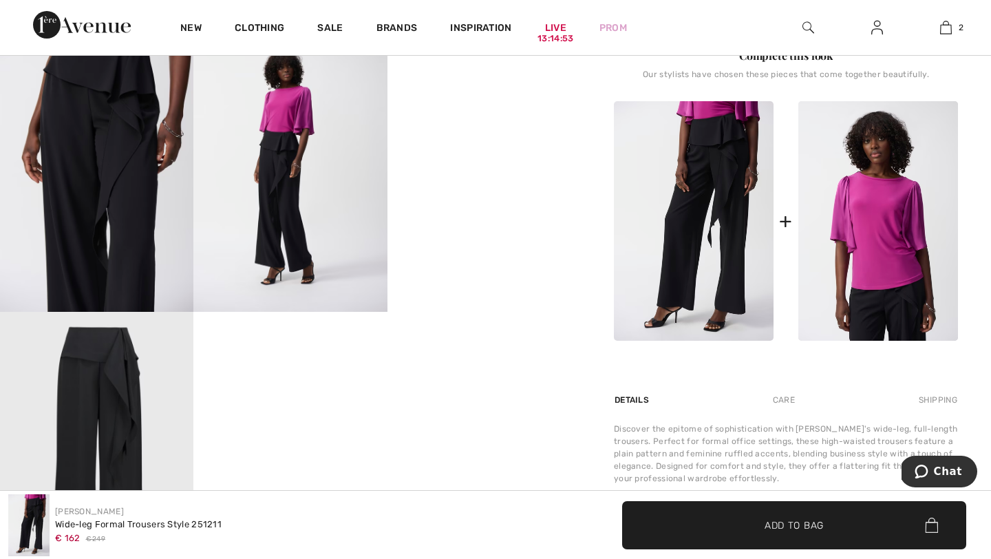
click at [110, 244] on img at bounding box center [96, 166] width 193 height 291
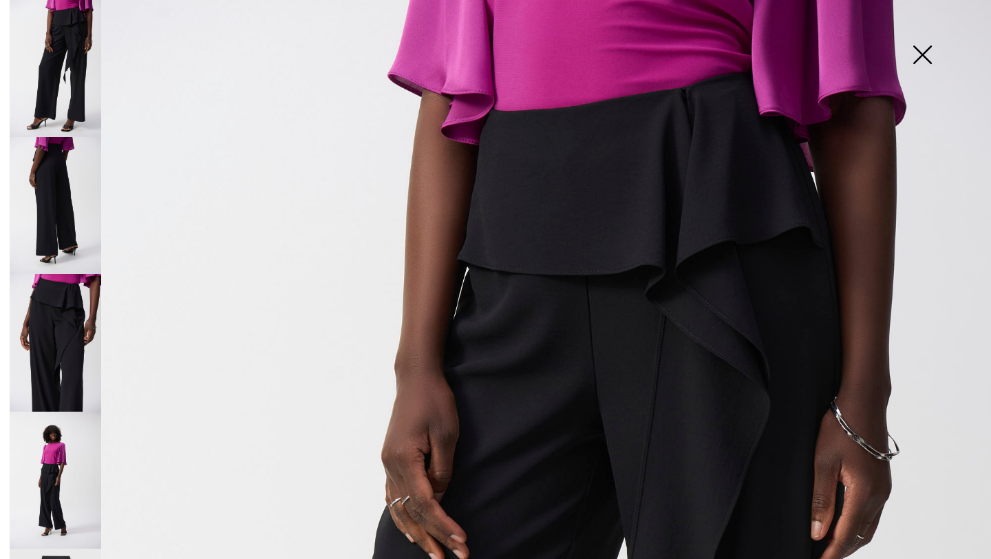
click at [70, 224] on img at bounding box center [56, 205] width 92 height 137
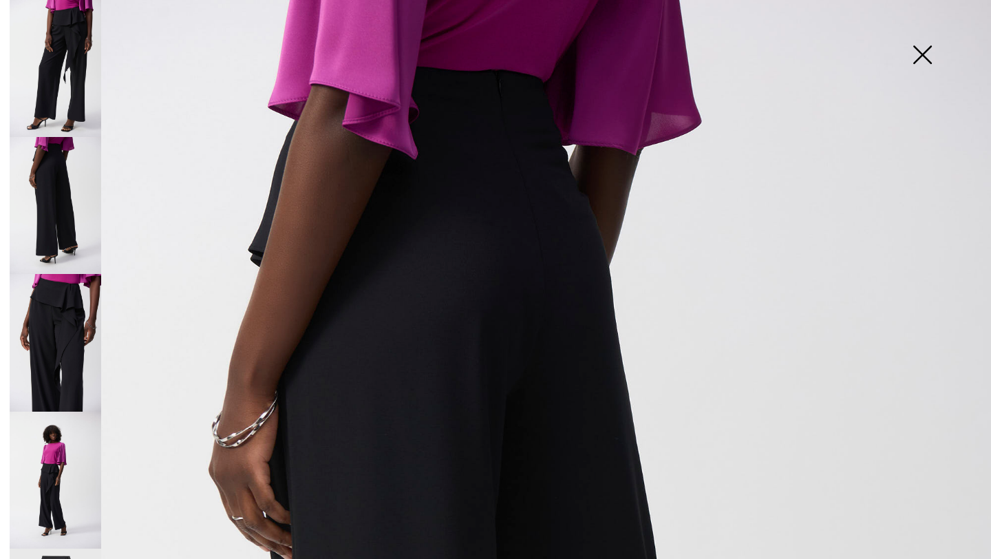
click at [61, 315] on img at bounding box center [56, 342] width 92 height 137
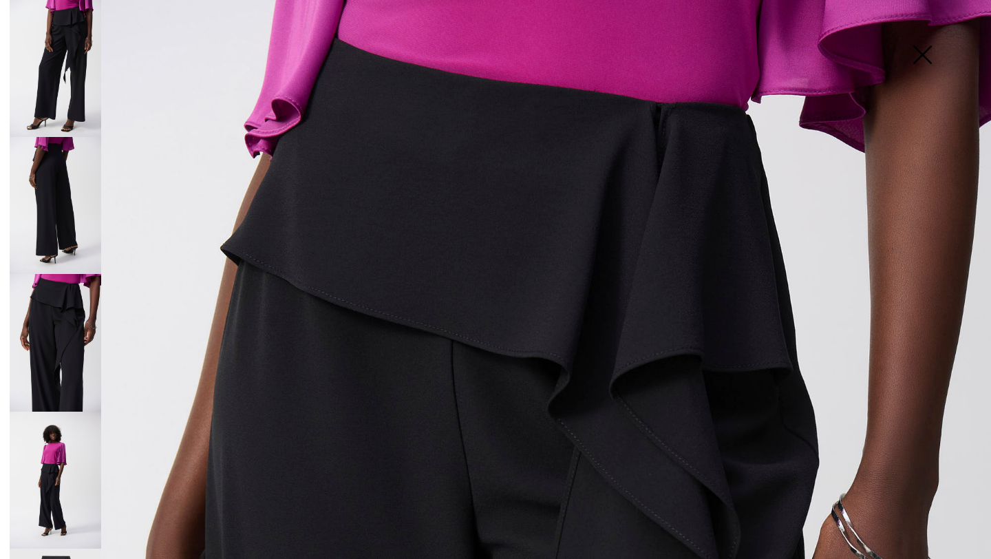
scroll to position [101, 0]
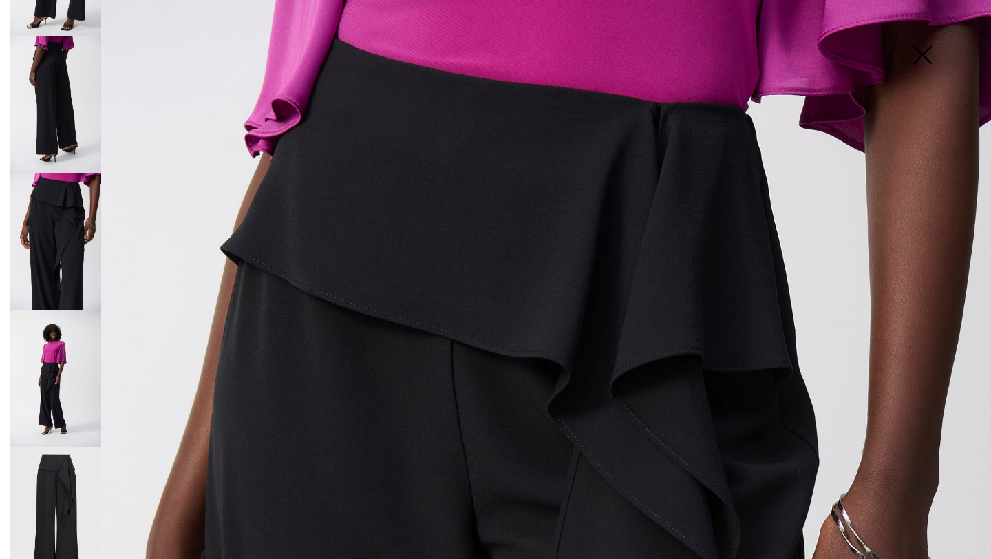
click at [73, 369] on img at bounding box center [56, 379] width 92 height 137
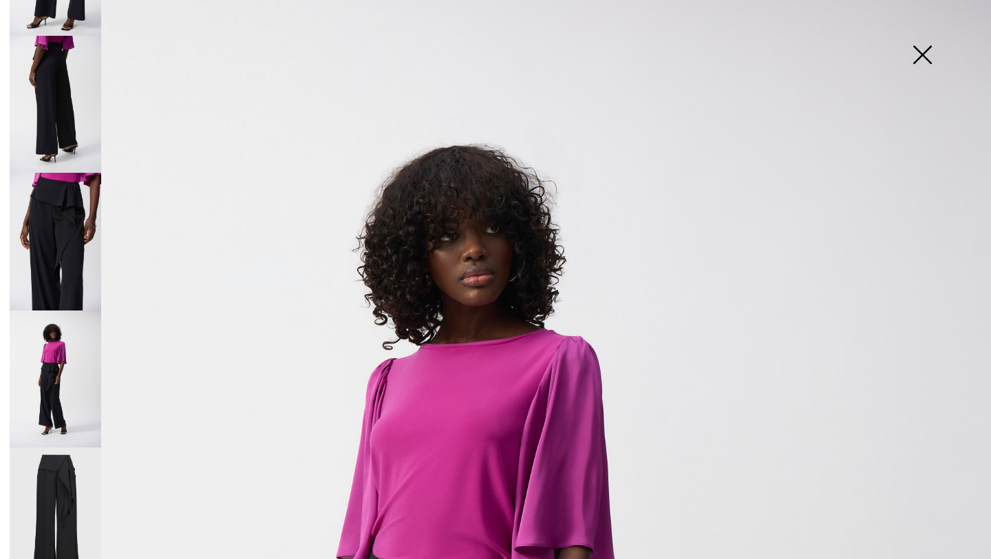
scroll to position [101, 0]
click at [67, 471] on img at bounding box center [56, 517] width 92 height 138
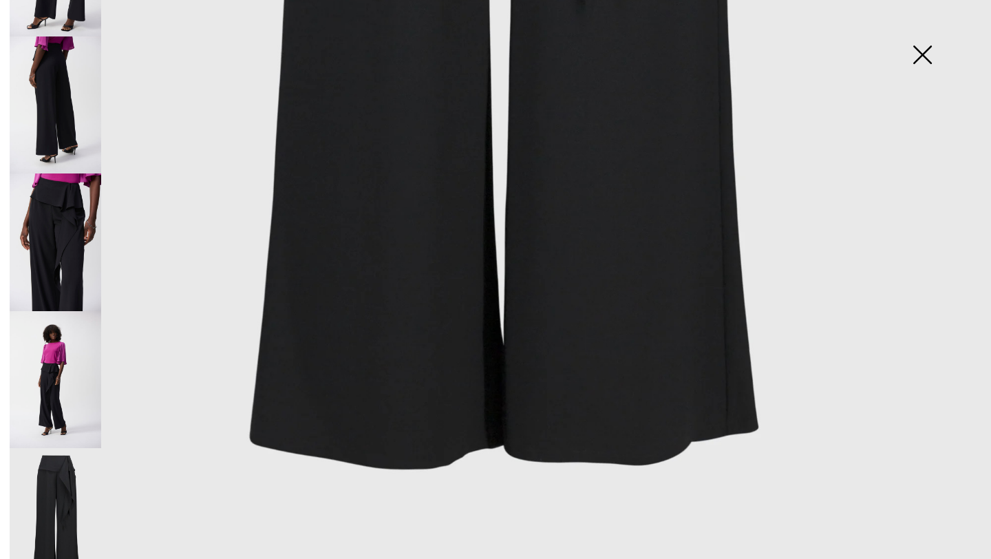
scroll to position [928, 0]
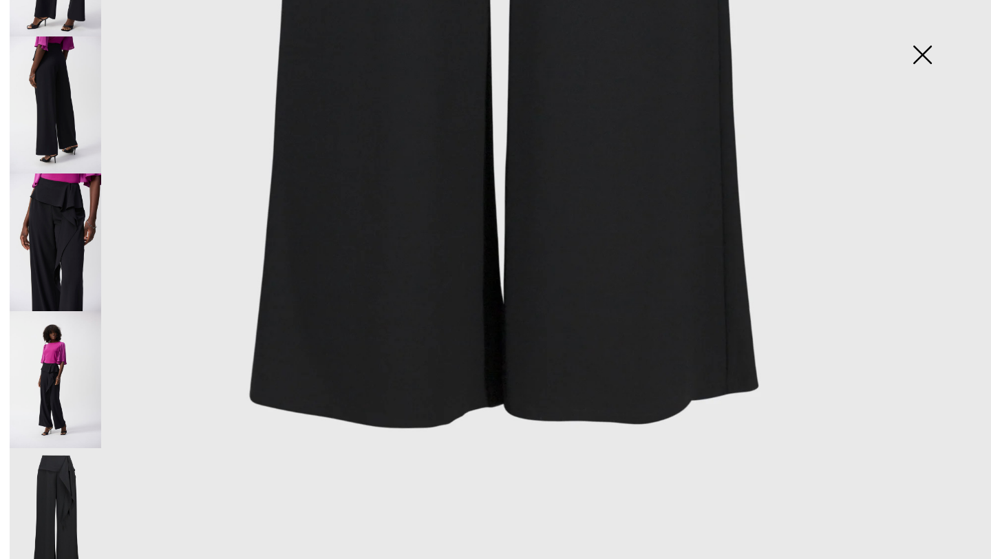
click at [922, 52] on img at bounding box center [922, 56] width 69 height 71
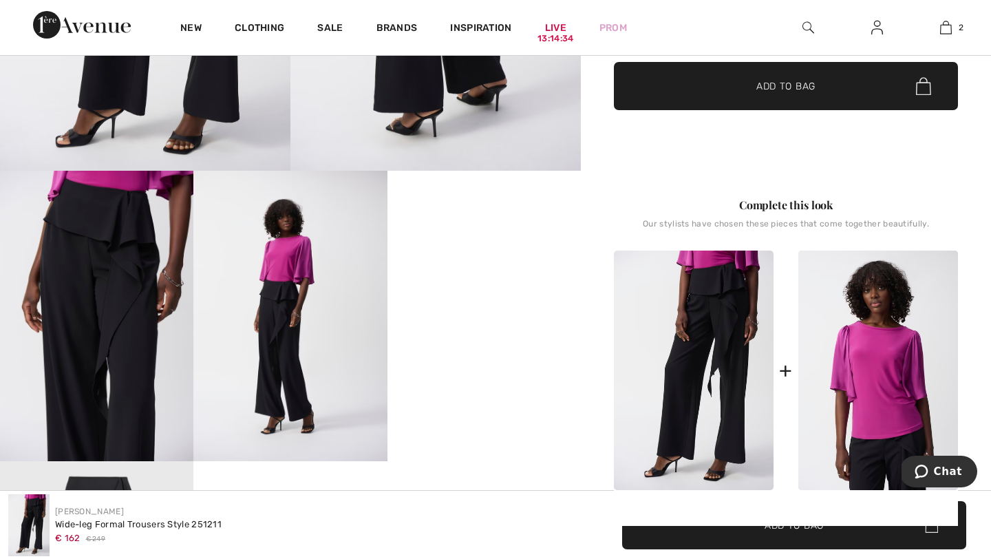
scroll to position [0, 0]
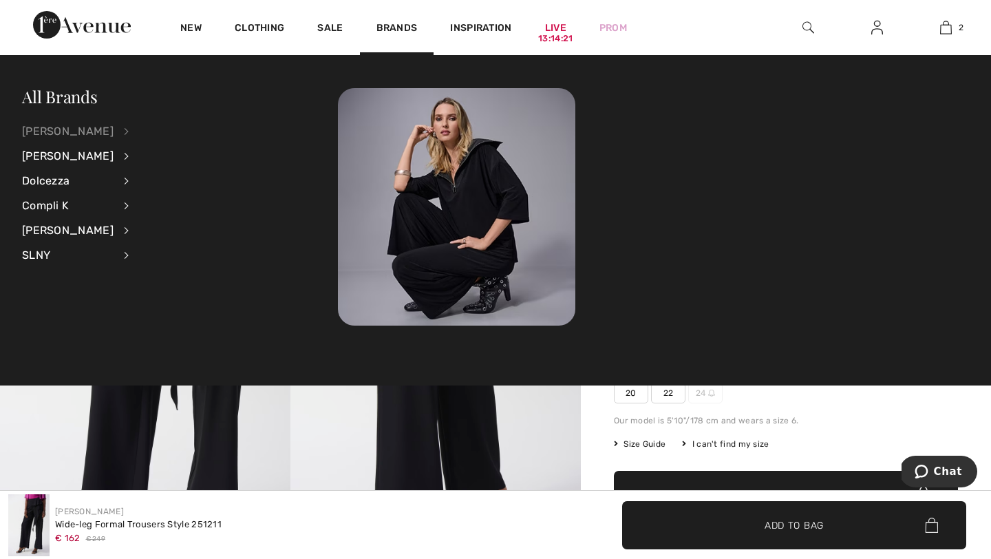
click at [114, 130] on div "[PERSON_NAME]" at bounding box center [68, 131] width 92 height 25
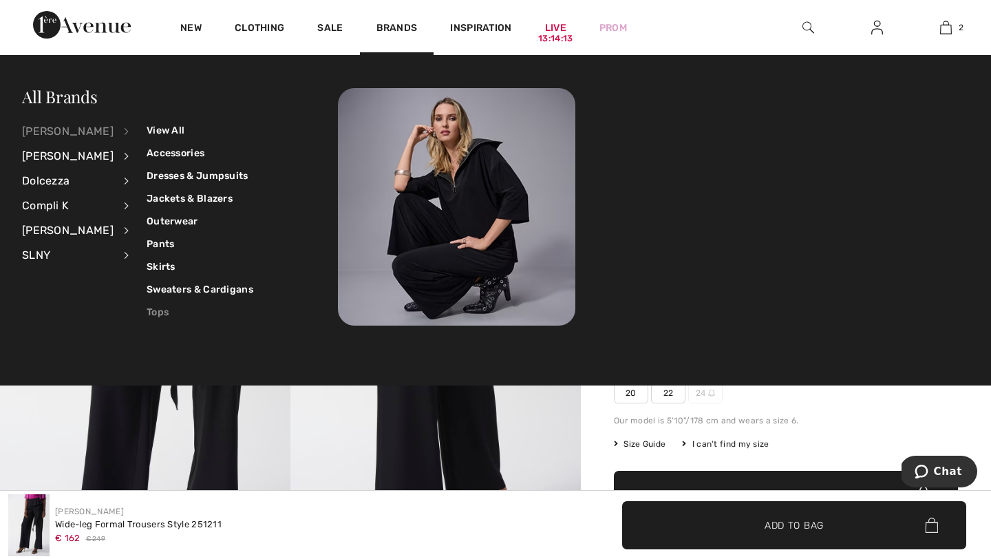
click at [149, 309] on link "Tops" at bounding box center [200, 312] width 107 height 23
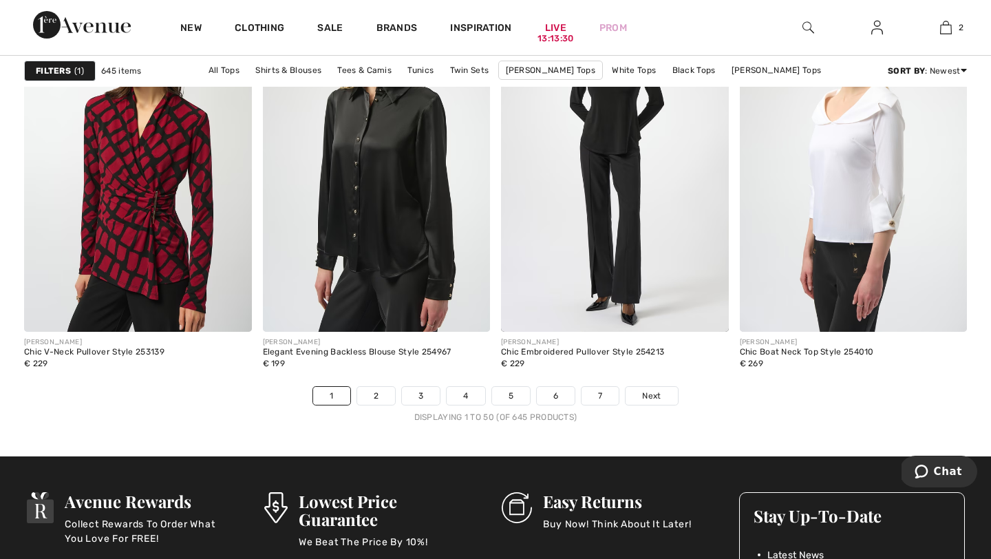
scroll to position [6160, 0]
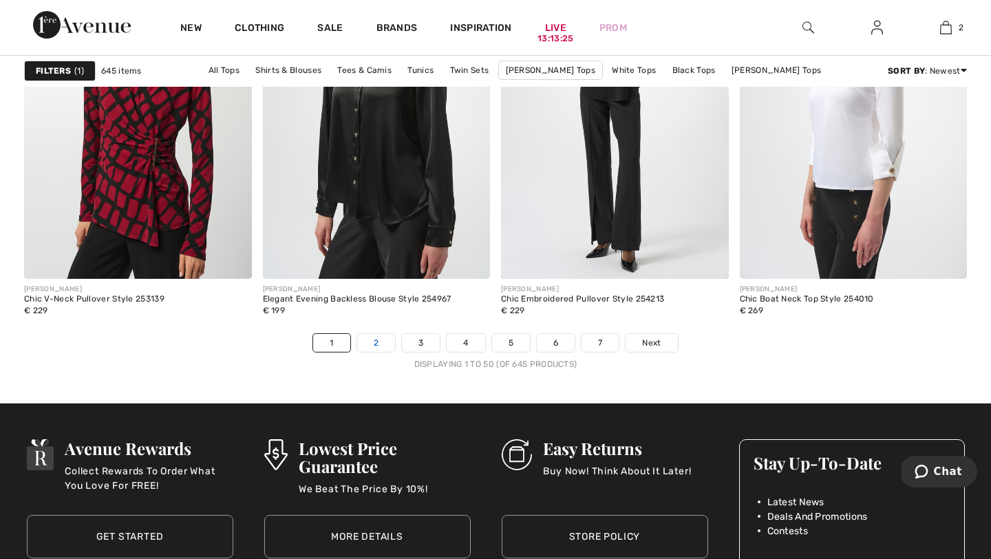
click at [375, 348] on link "2" at bounding box center [376, 343] width 38 height 18
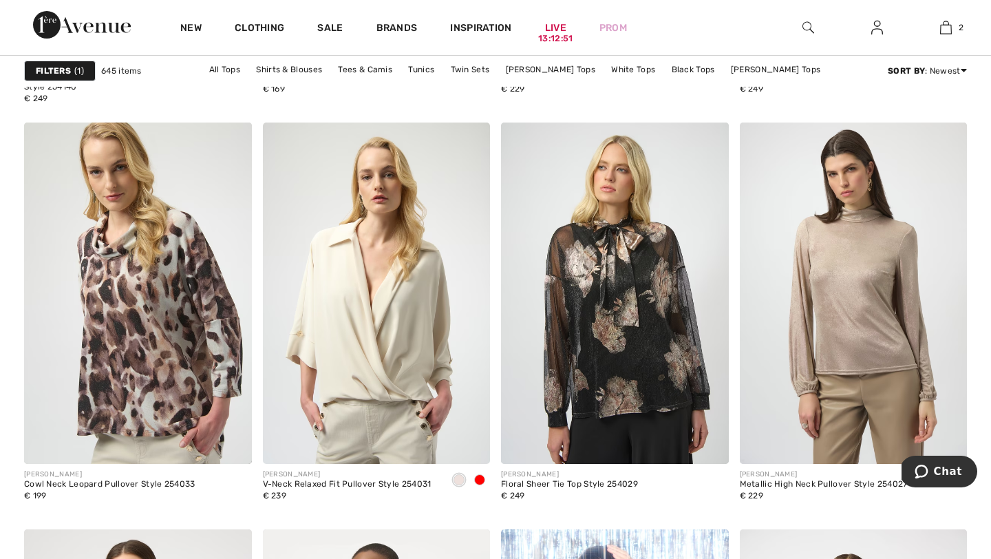
scroll to position [5570, 0]
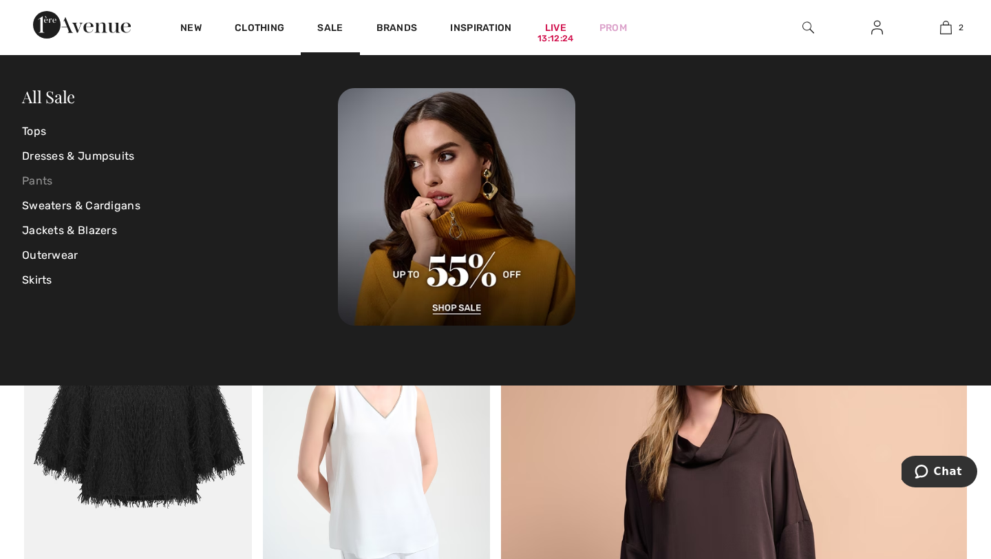
click at [40, 182] on link "Pants" at bounding box center [180, 181] width 316 height 25
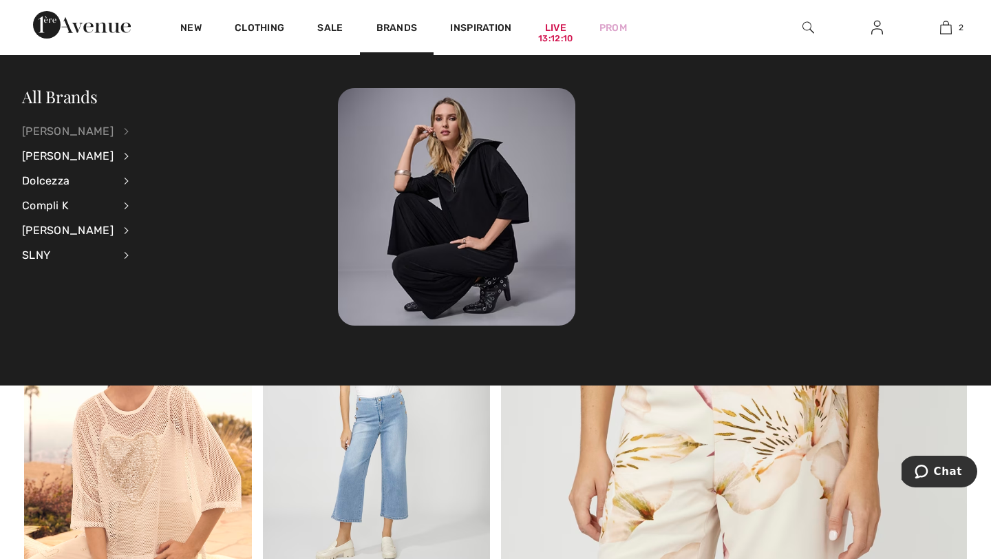
click at [112, 132] on div "[PERSON_NAME]" at bounding box center [68, 131] width 92 height 25
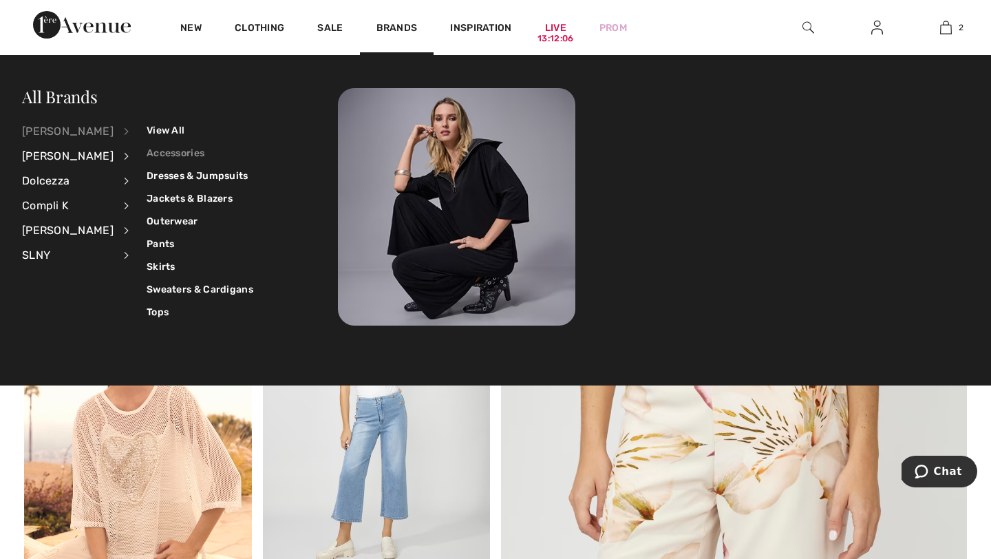
click at [168, 155] on link "Accessories" at bounding box center [200, 153] width 107 height 23
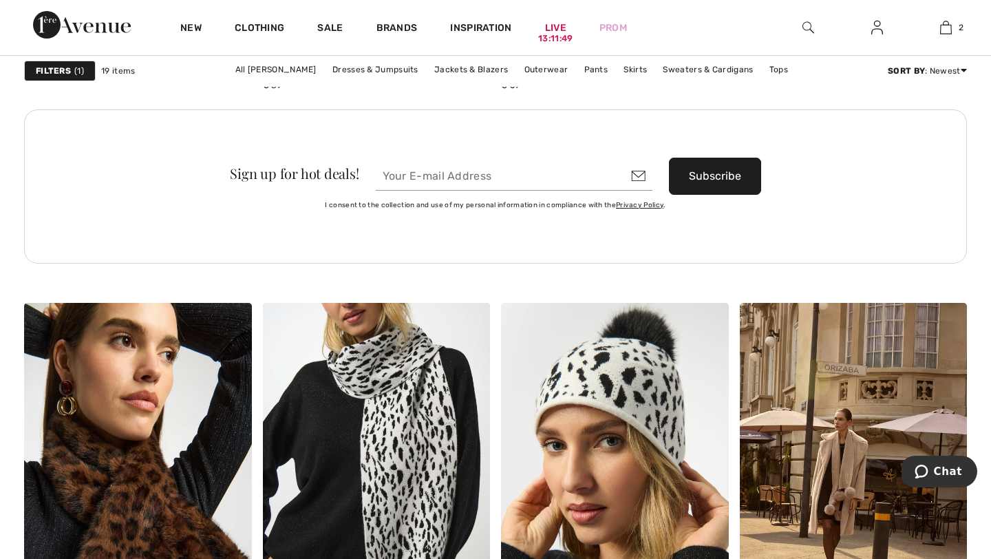
scroll to position [1902, 0]
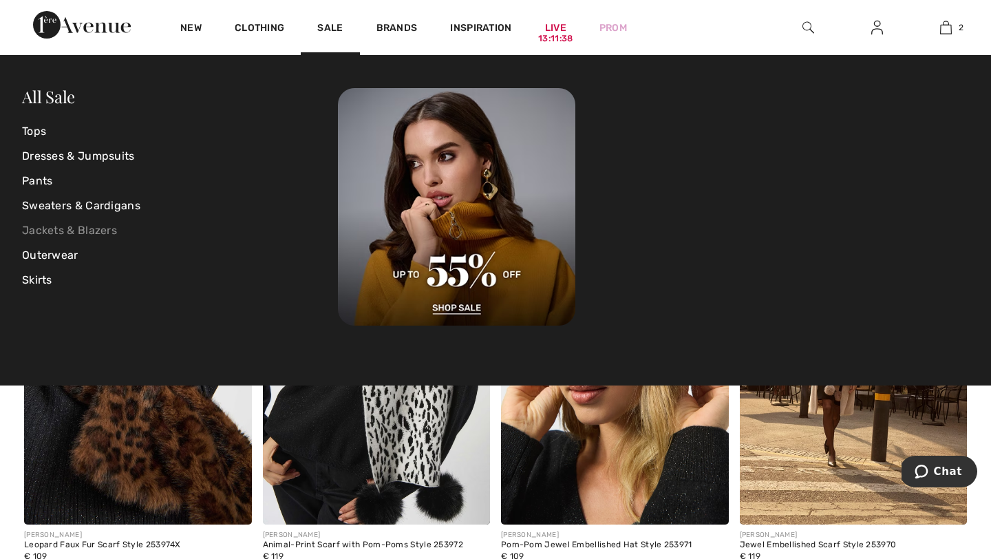
click at [107, 227] on link "Jackets & Blazers" at bounding box center [180, 230] width 316 height 25
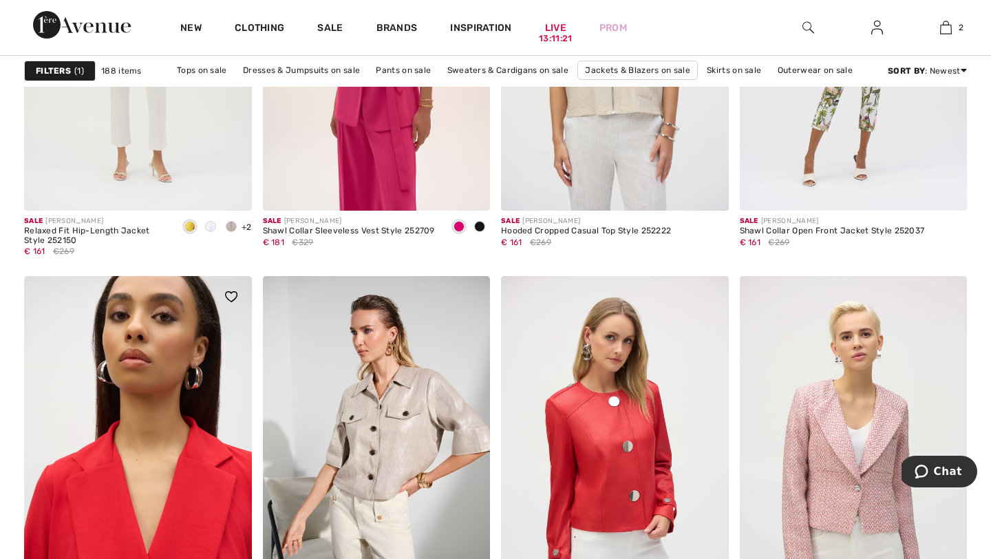
scroll to position [2445, 0]
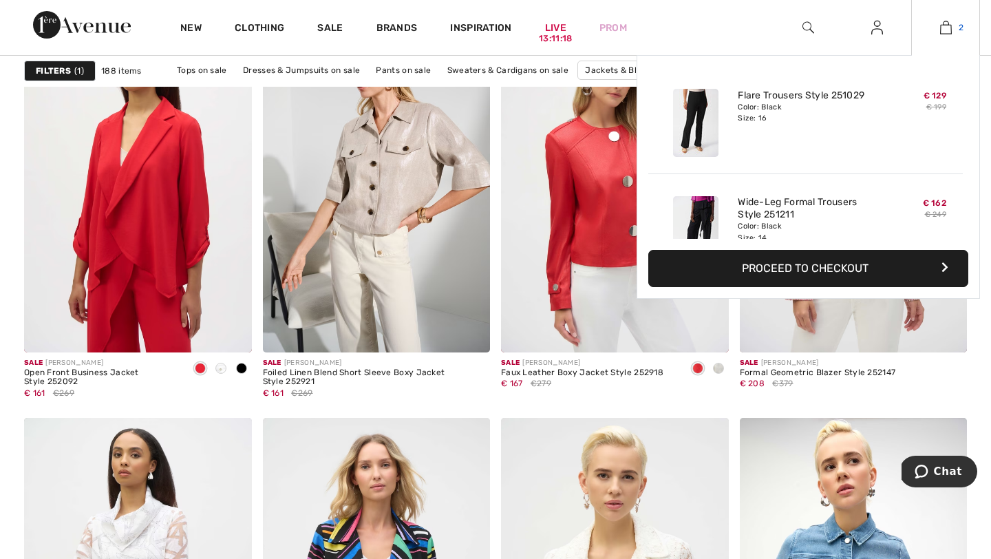
click at [943, 34] on img at bounding box center [946, 27] width 12 height 17
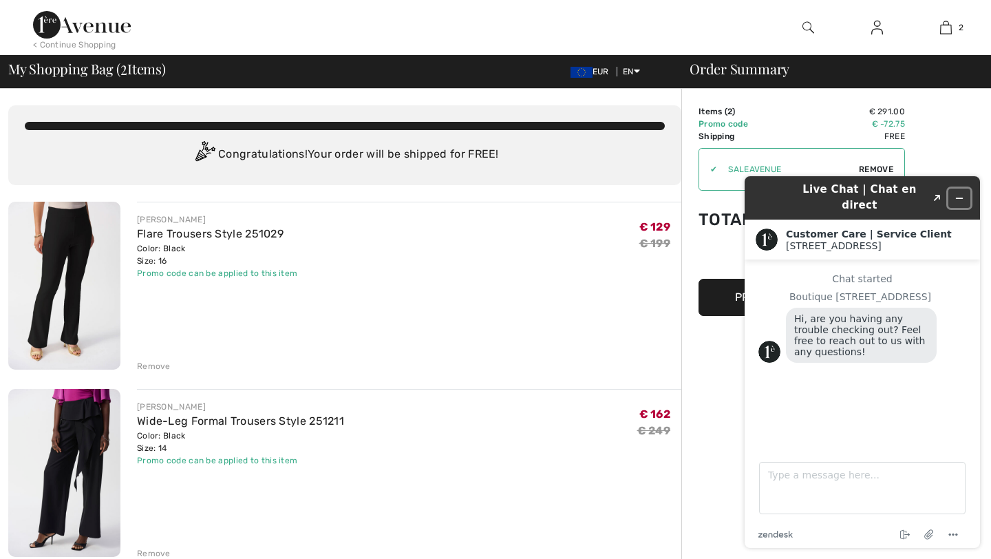
click at [963, 193] on icon "Minimize widget" at bounding box center [960, 198] width 10 height 10
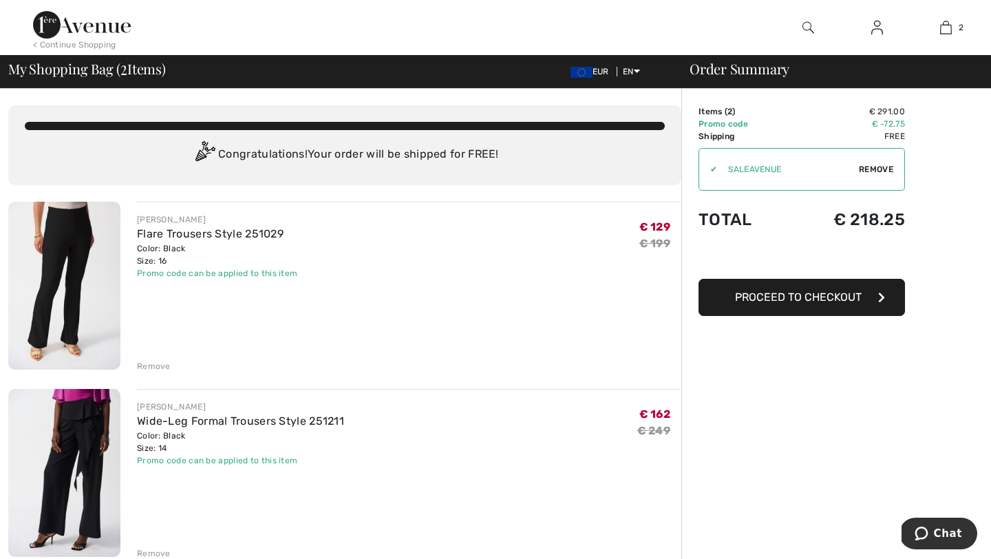
click at [880, 298] on icon "button" at bounding box center [882, 297] width 7 height 11
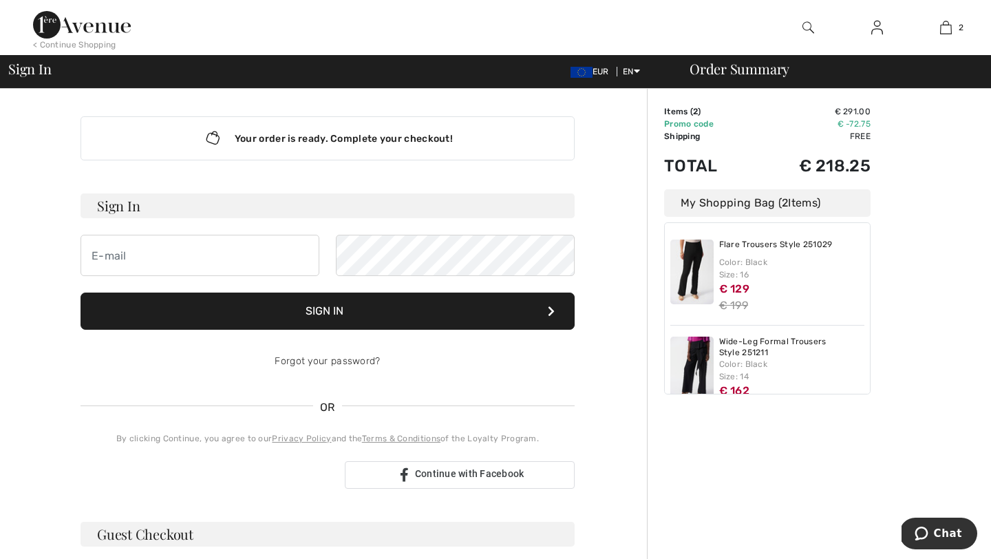
scroll to position [39, 0]
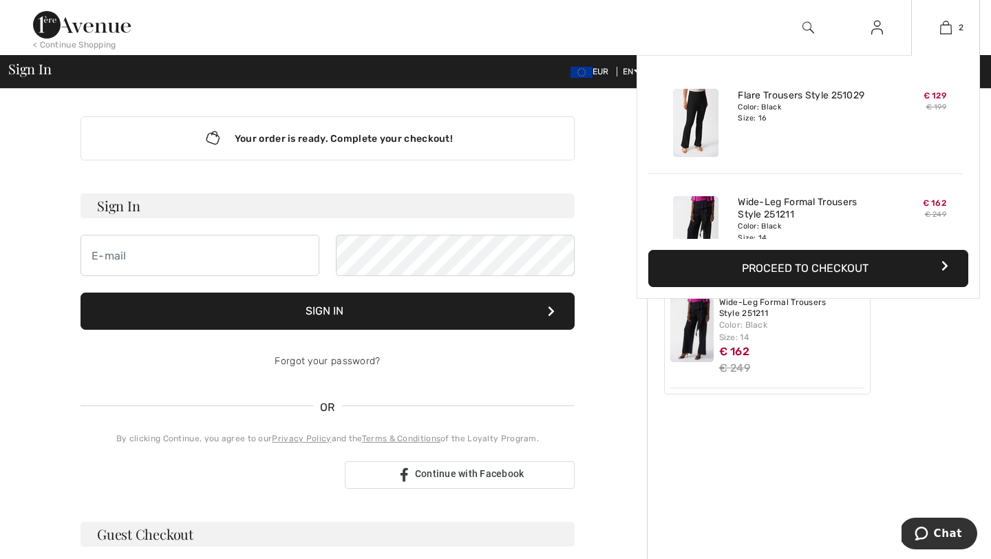
click at [838, 265] on button "Proceed to Checkout" at bounding box center [809, 268] width 320 height 37
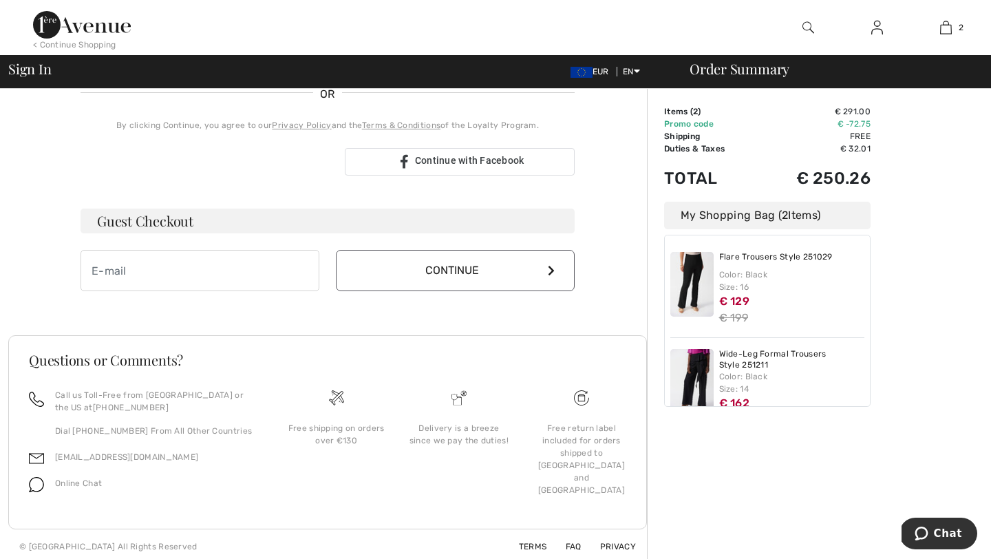
scroll to position [318, 0]
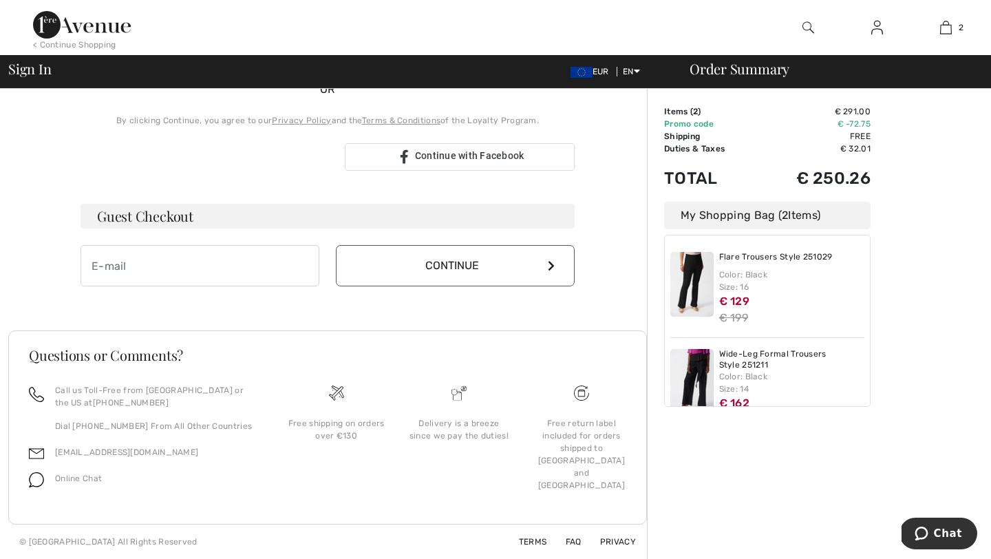
drag, startPoint x: 870, startPoint y: 338, endPoint x: 869, endPoint y: 381, distance: 42.7
click at [869, 381] on div "Flare Trousers Style 251029 Color: Black Size: 16 € 129 € 199 Wide-Leg Formal T…" at bounding box center [767, 321] width 207 height 172
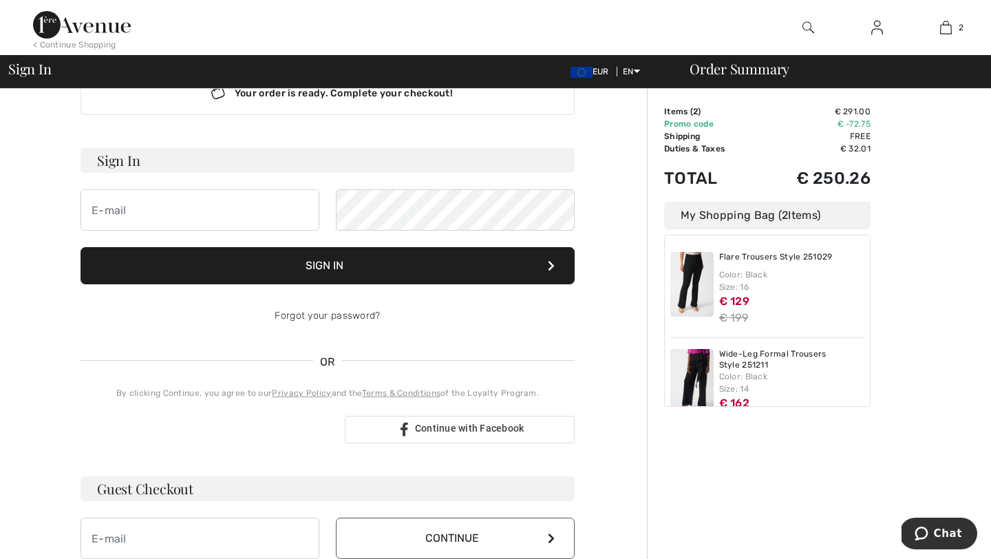
scroll to position [0, 0]
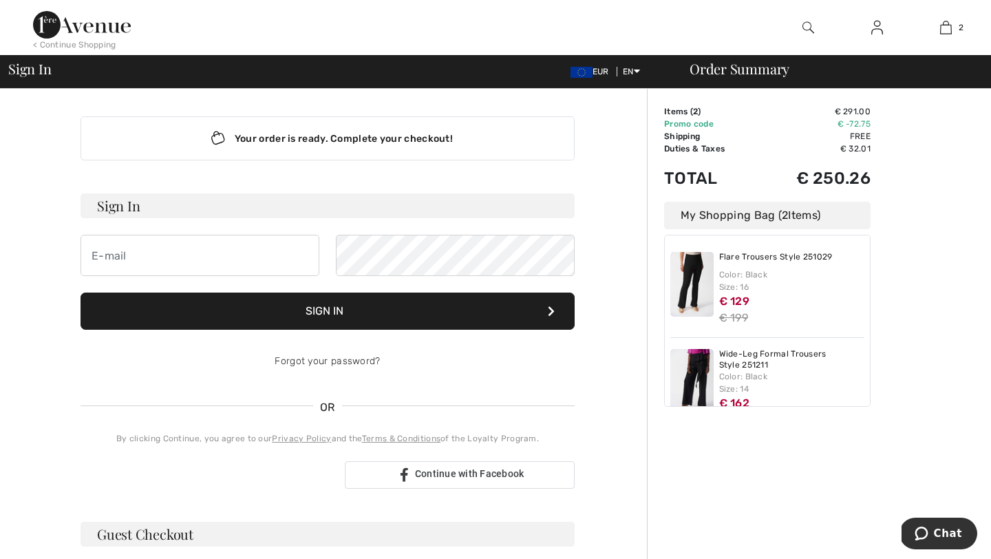
click at [417, 136] on div "Your order is ready. Complete your checkout!" at bounding box center [328, 138] width 494 height 44
click at [213, 130] on icon "Lottie animation" at bounding box center [215, 138] width 27 height 21
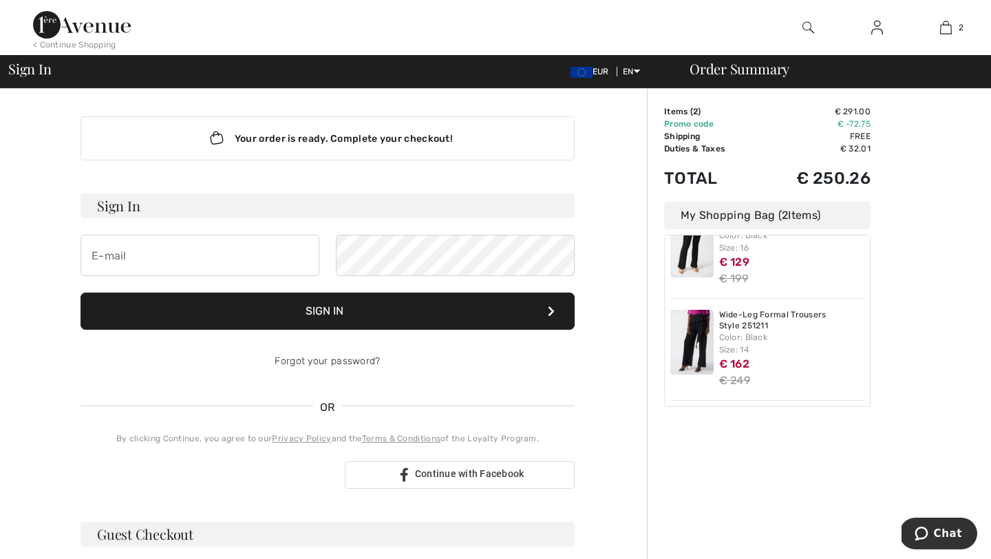
click at [785, 222] on span "2" at bounding box center [785, 215] width 6 height 13
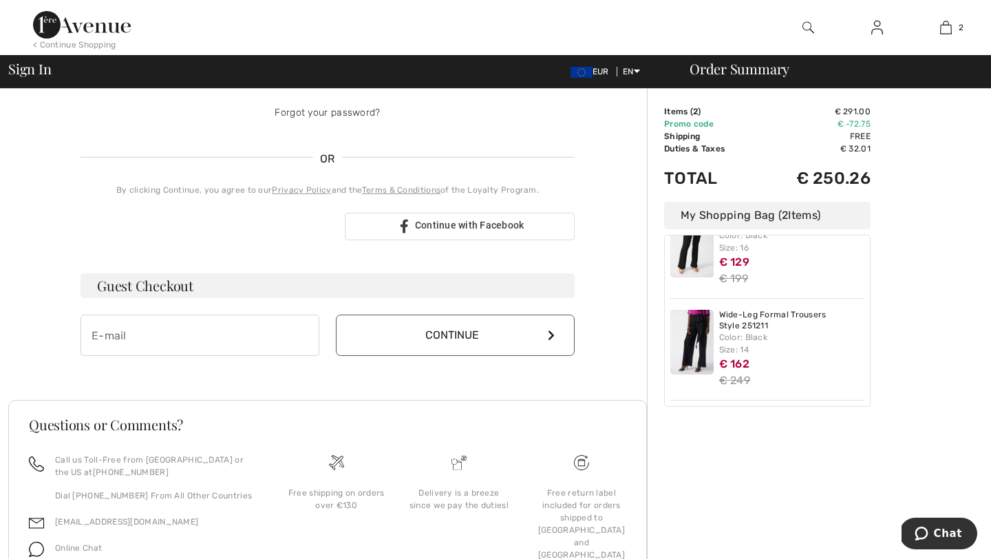
scroll to position [318, 0]
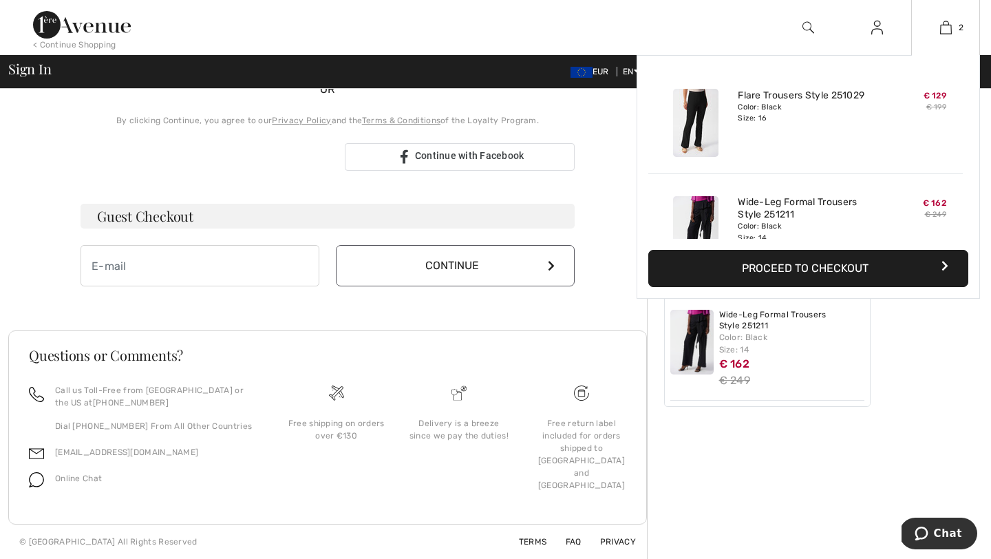
click at [821, 271] on button "Proceed to Checkout" at bounding box center [809, 268] width 320 height 37
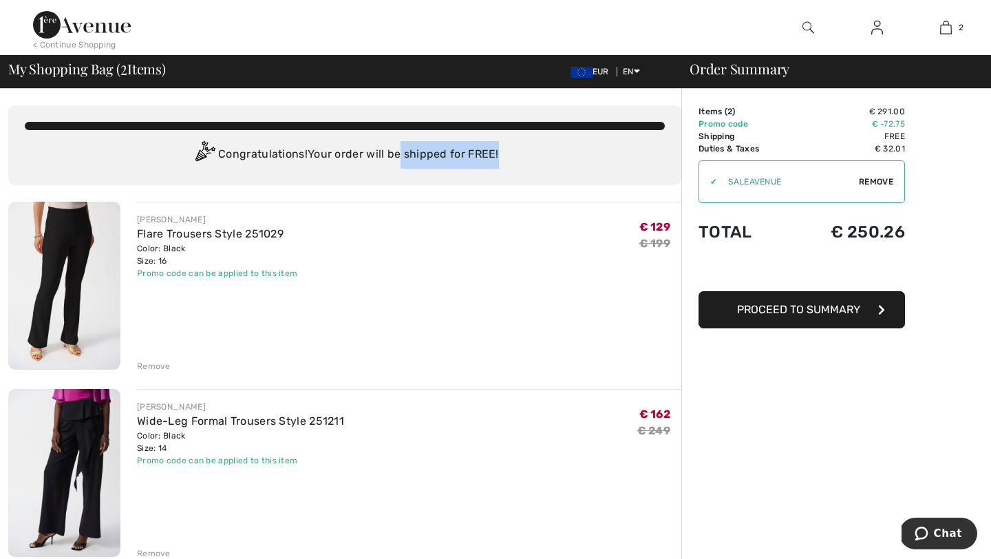
drag, startPoint x: 509, startPoint y: 154, endPoint x: 401, endPoint y: 148, distance: 108.2
click at [401, 148] on div "Congratulations! Your order will be shipped for FREE!" at bounding box center [345, 155] width 640 height 28
drag, startPoint x: 507, startPoint y: 155, endPoint x: 218, endPoint y: 155, distance: 289.2
click at [218, 155] on div "Congratulations! Your order will be shipped for FREE!" at bounding box center [345, 155] width 640 height 28
copy div "Congratulations! Your order will be shipped for FREE!"
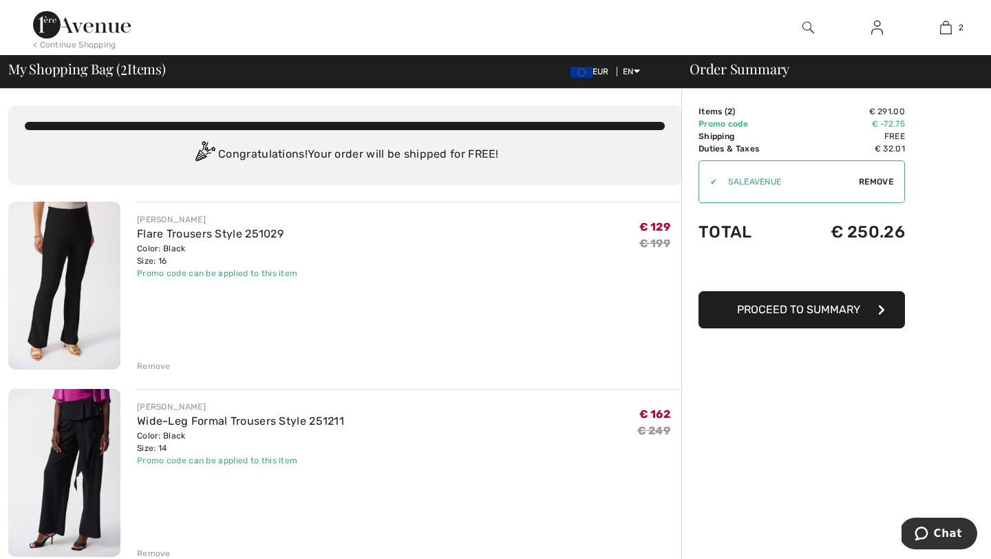
click at [861, 309] on button "Proceed to Summary" at bounding box center [802, 309] width 207 height 37
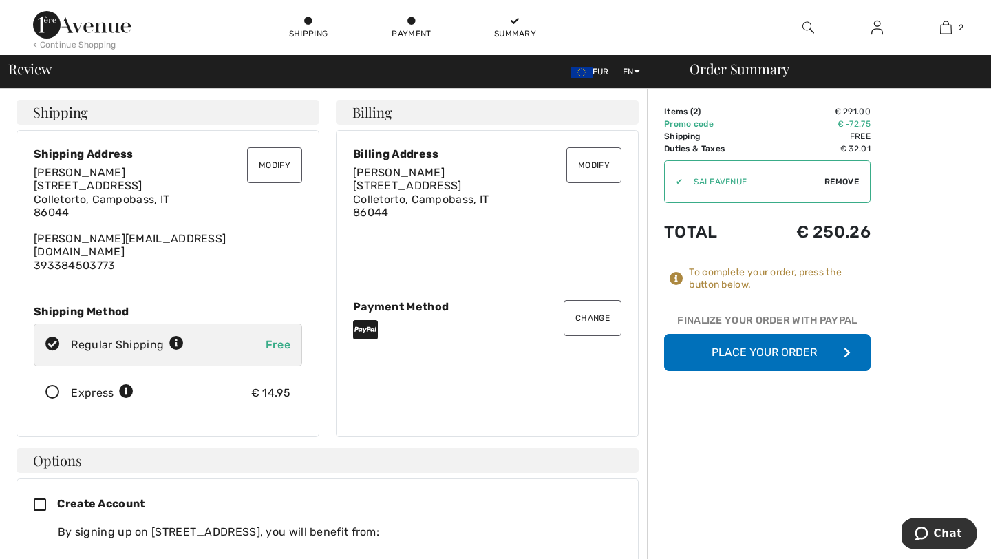
click at [809, 355] on button "Place Your Order" at bounding box center [767, 352] width 207 height 37
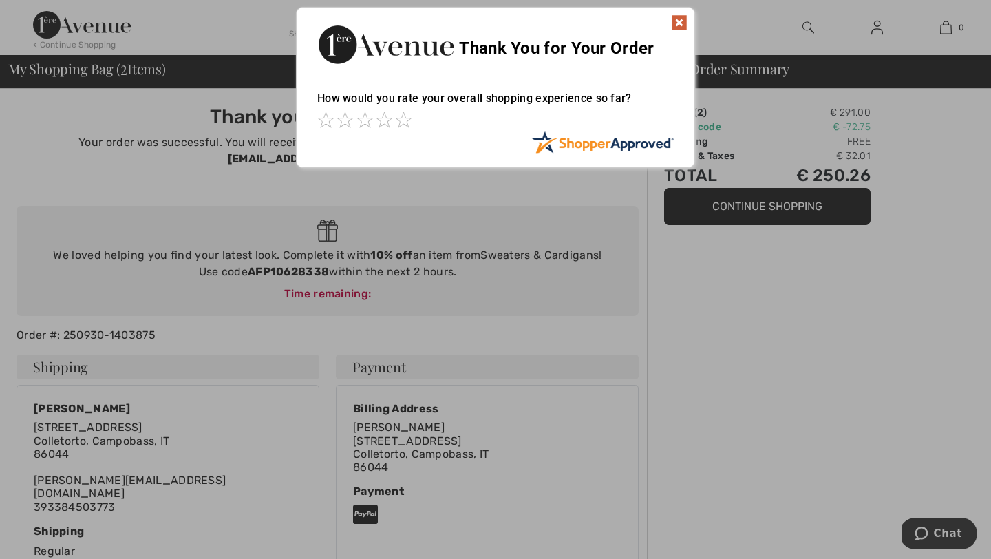
click at [681, 28] on img at bounding box center [679, 22] width 17 height 17
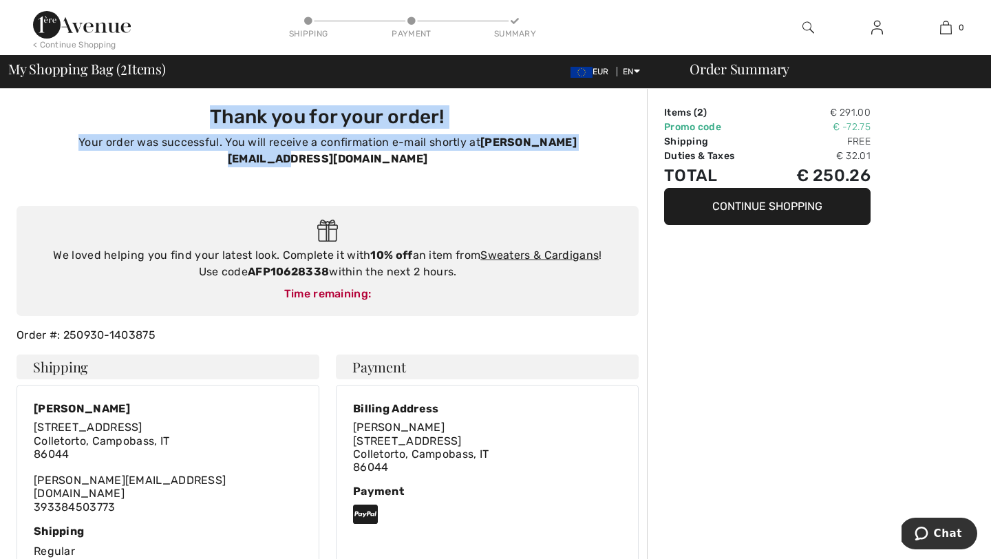
drag, startPoint x: 602, startPoint y: 146, endPoint x: 112, endPoint y: 119, distance: 490.9
click at [112, 119] on div "Thank you for your order! Your order was successful. You will receive a confirm…" at bounding box center [328, 136] width 606 height 62
copy div "Thank you for your order! Your order was successful. You will receive a confirm…"
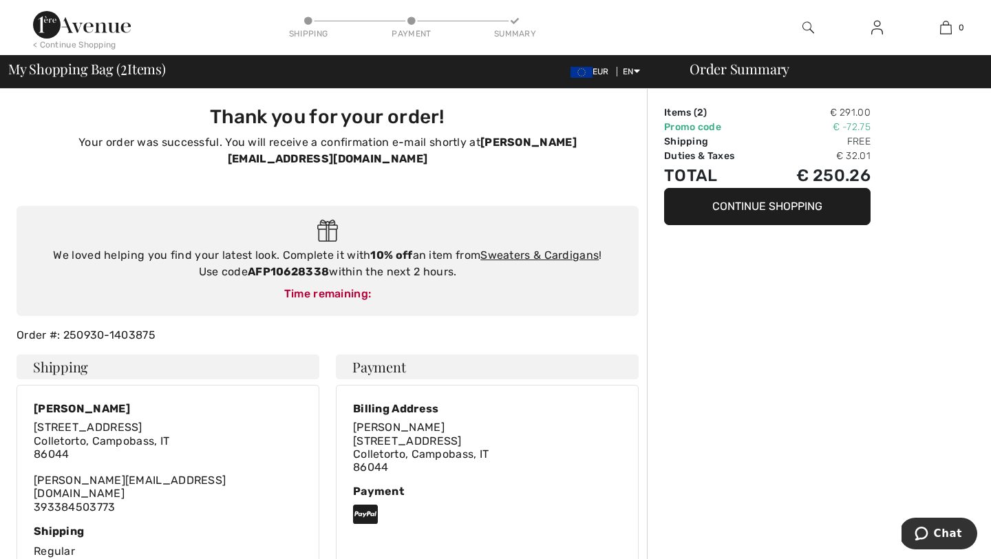
click at [708, 272] on div "Order Summary Items ( 2 ) € 291.00 Promo code € -72.75 Shipping Free Duties & T…" at bounding box center [819, 570] width 344 height 962
click at [519, 249] on link "Sweaters & Cardigans" at bounding box center [540, 255] width 118 height 13
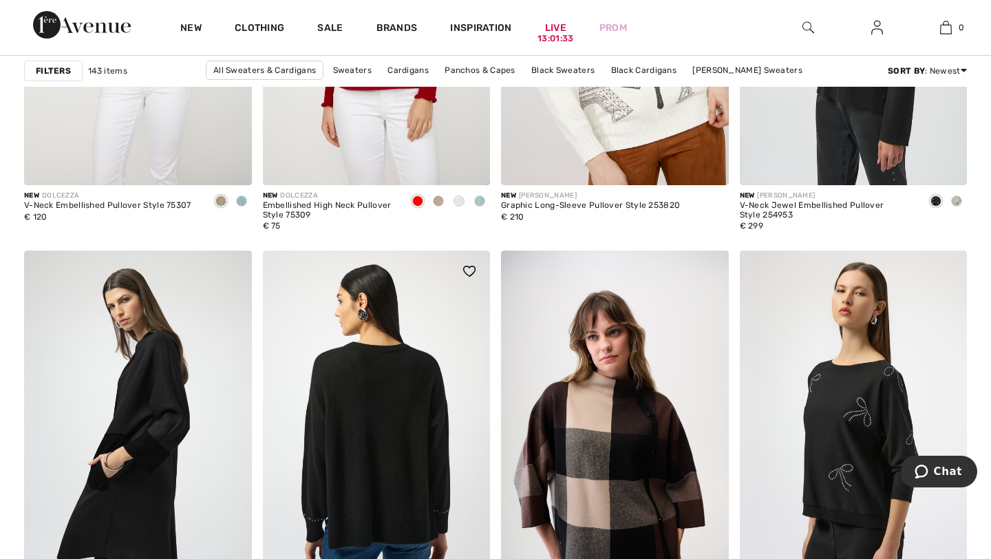
scroll to position [2291, 0]
